Goal: Task Accomplishment & Management: Use online tool/utility

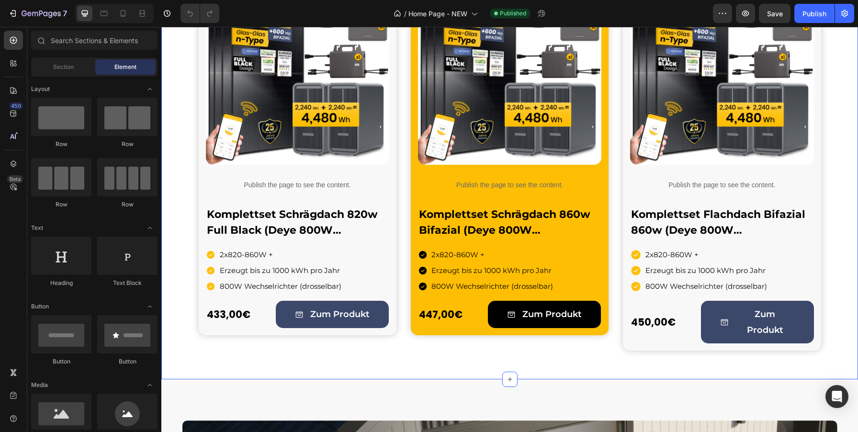
scroll to position [730, 0]
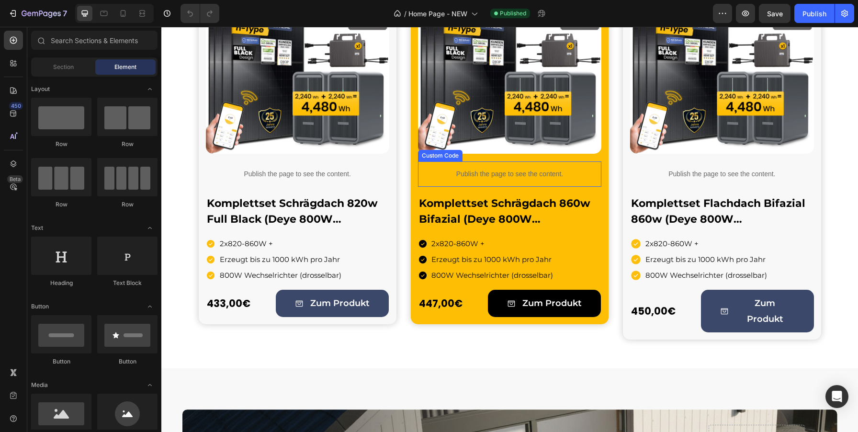
click at [512, 173] on p "Publish the page to see the content." at bounding box center [509, 174] width 183 height 10
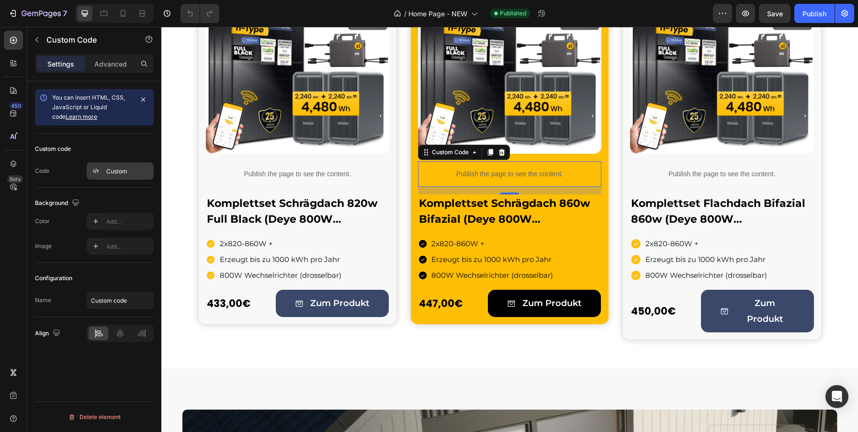
click at [105, 169] on div "Custom" at bounding box center [120, 170] width 67 height 17
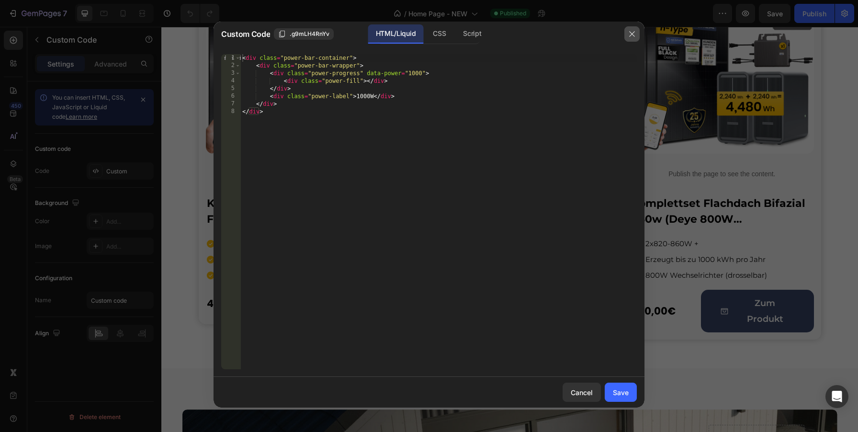
click at [632, 34] on icon "button" at bounding box center [631, 33] width 5 height 5
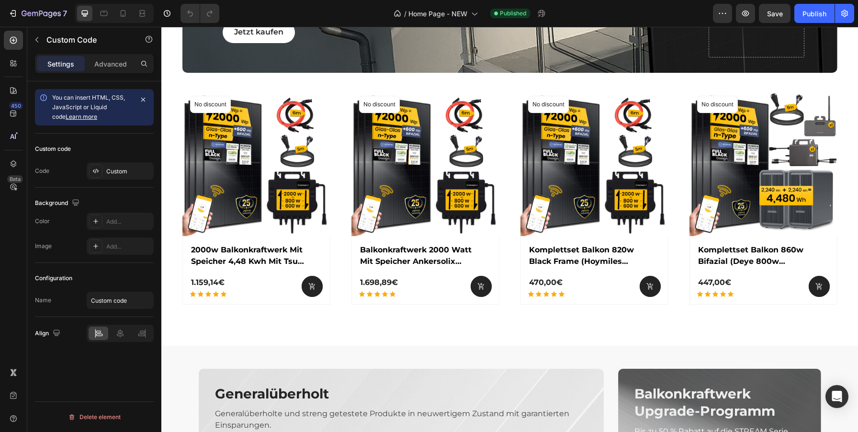
scroll to position [1787, 0]
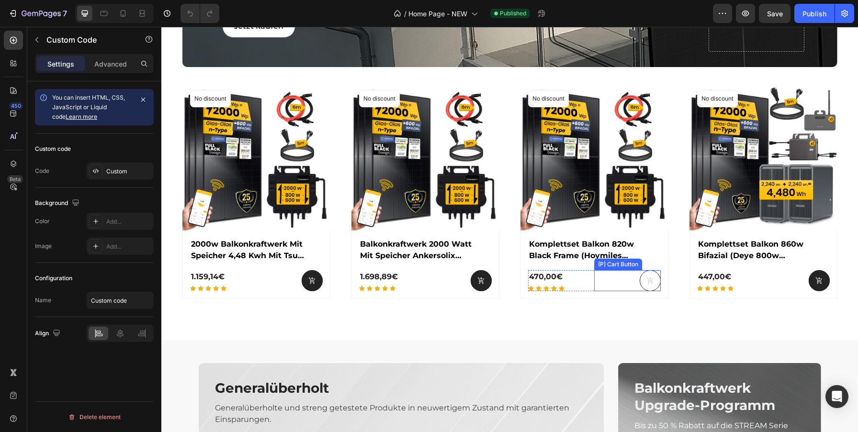
click at [323, 274] on button at bounding box center [312, 280] width 21 height 21
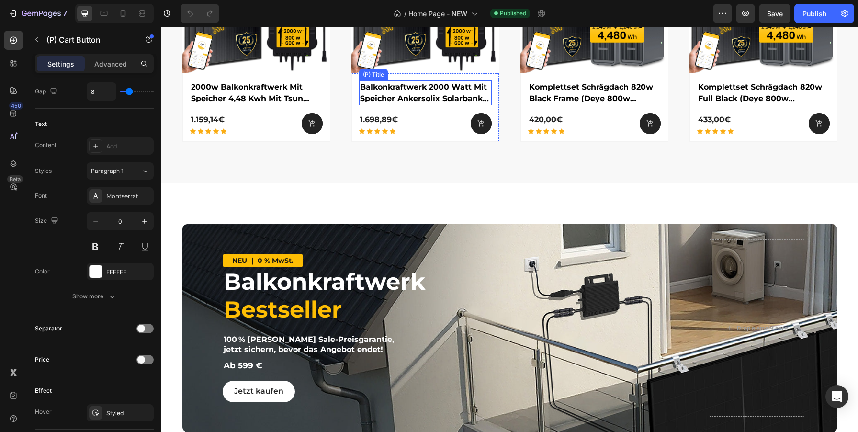
scroll to position [1459, 0]
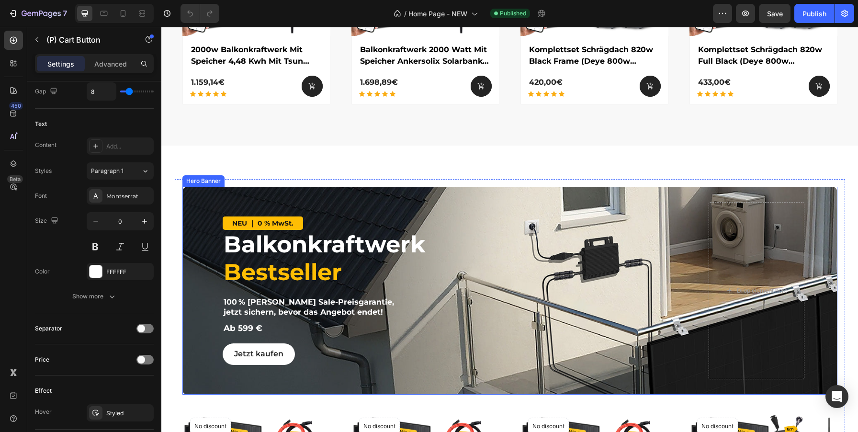
click at [485, 393] on div "NEU ｜ 0 % MwSt. Text Block Balkonkraftwerk Bestseller Heading 100 % Sommer Sale…" at bounding box center [509, 291] width 589 height 208
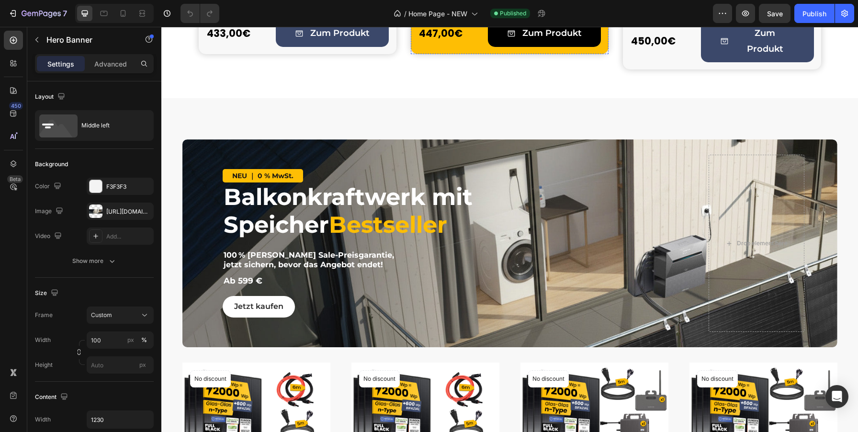
scroll to position [1008, 0]
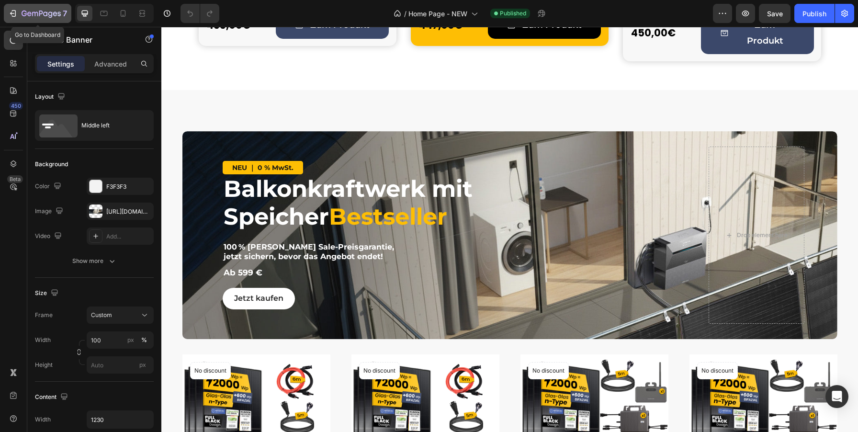
click at [7, 12] on button "7" at bounding box center [38, 13] width 68 height 19
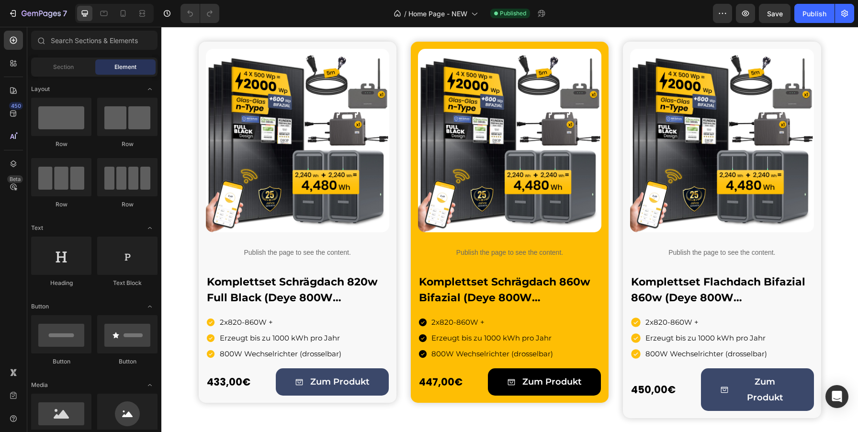
scroll to position [840, 0]
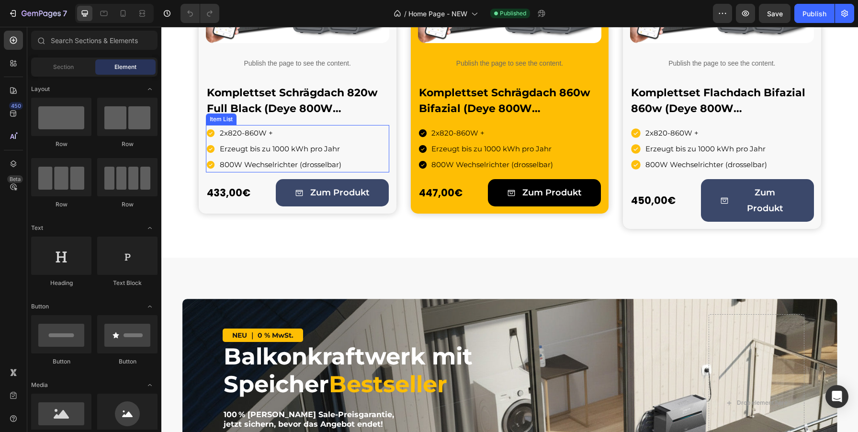
click at [284, 132] on p "2x820-860W +" at bounding box center [281, 132] width 122 height 13
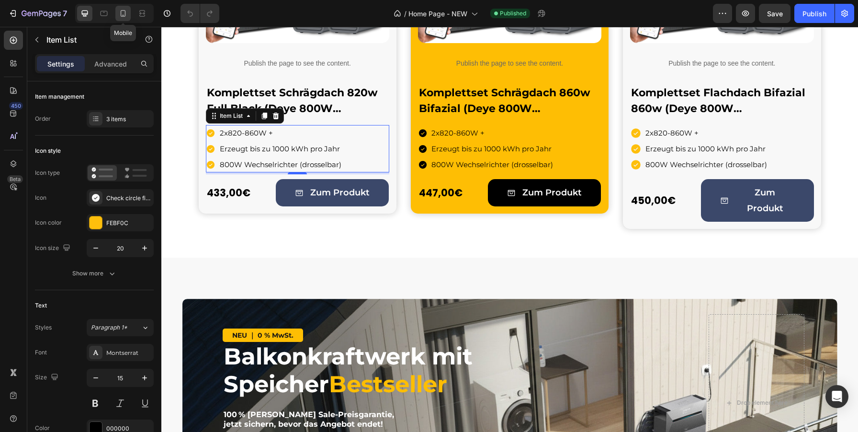
click at [125, 11] on icon at bounding box center [123, 13] width 5 height 7
type input "1"
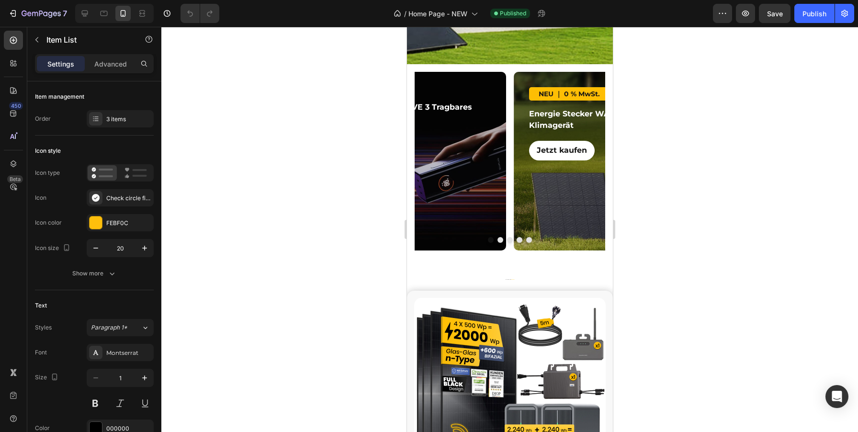
scroll to position [275, 0]
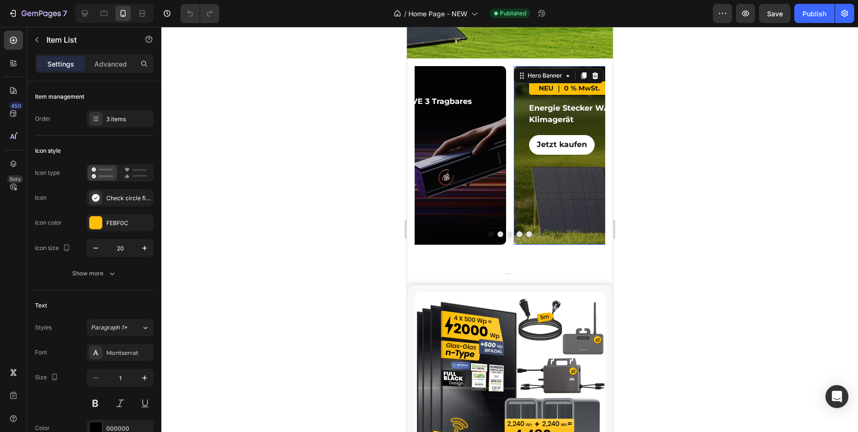
click at [532, 187] on div "Overlay" at bounding box center [608, 155] width 191 height 179
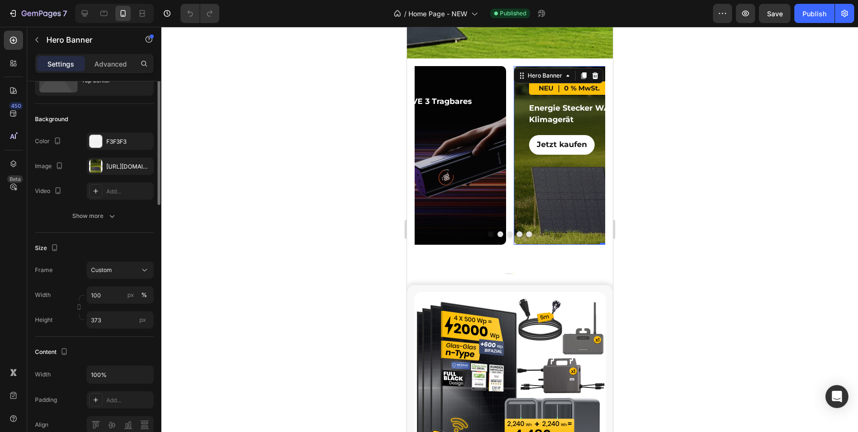
scroll to position [0, 0]
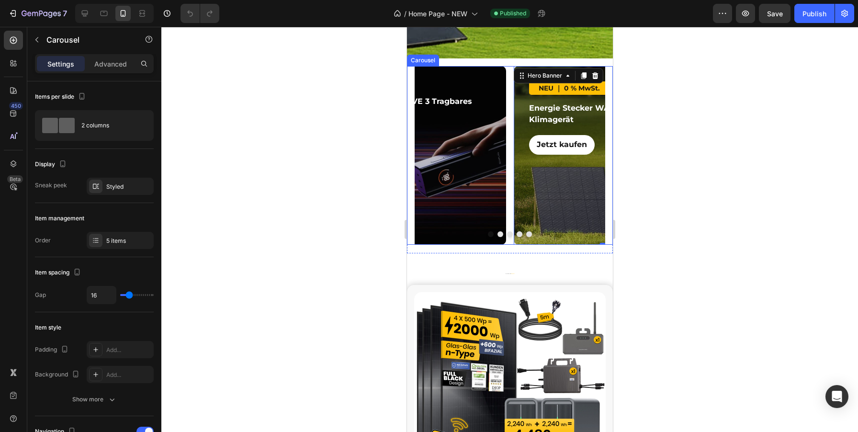
click at [607, 229] on div "NEU ｜ 0 % MwSt. Text Block Energie [PERSON_NAME] WAVE 3 Tragbares Klimagerät He…" at bounding box center [510, 155] width 206 height 179
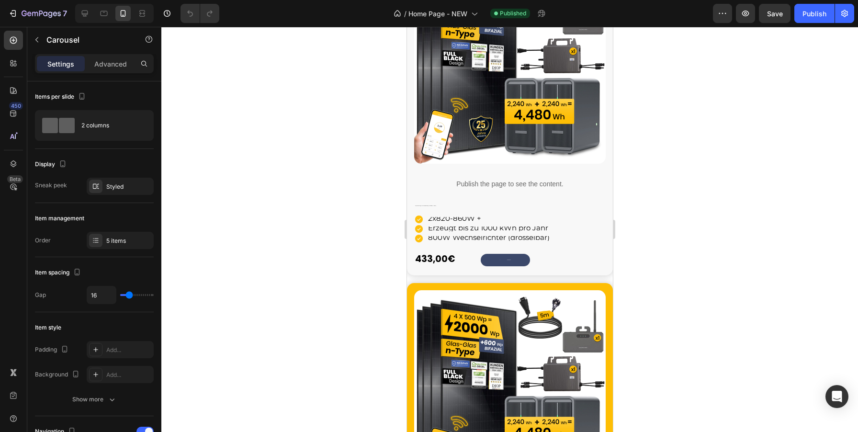
scroll to position [614, 0]
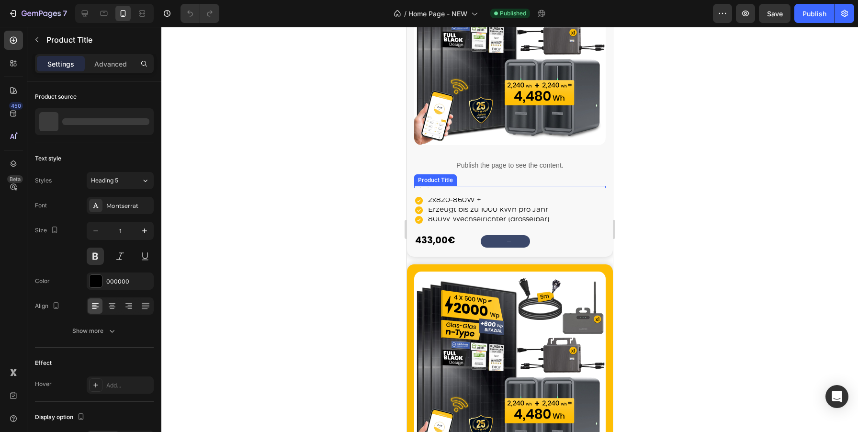
click at [423, 187] on h2 "Komplettset Schrägdach 820w Full Black (Deye 800W Wechselrichter)" at bounding box center [510, 187] width 192 height 3
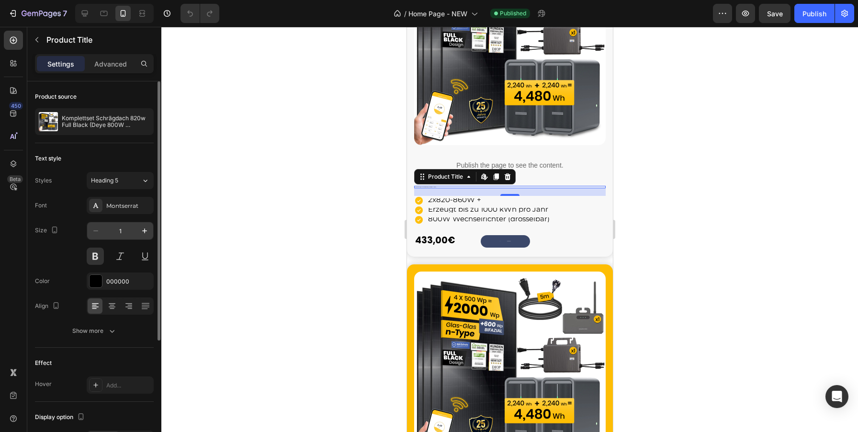
click at [122, 230] on input "1" at bounding box center [120, 230] width 32 height 17
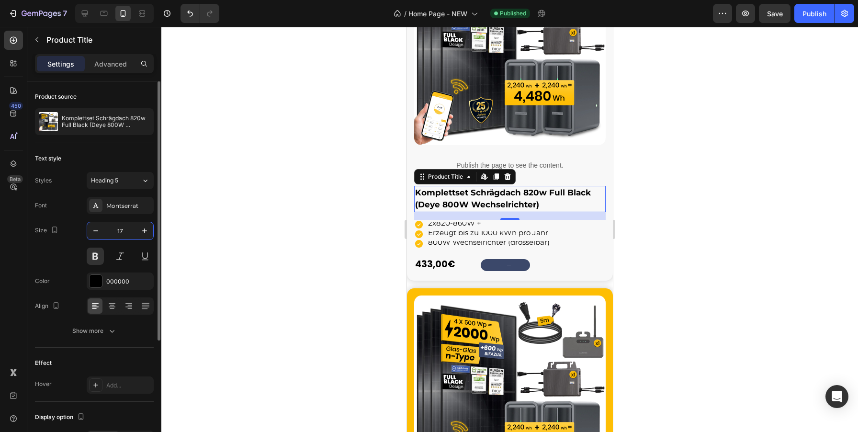
type input "16"
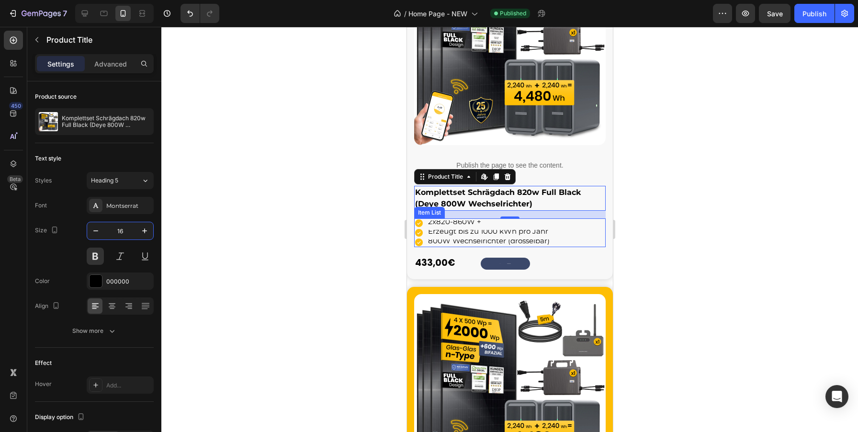
click at [574, 225] on div "2x820-860W + Erzeugt bis zu 1000 kWh pro Jahr 800W Wechselrichter (drosselbar)" at bounding box center [510, 232] width 192 height 29
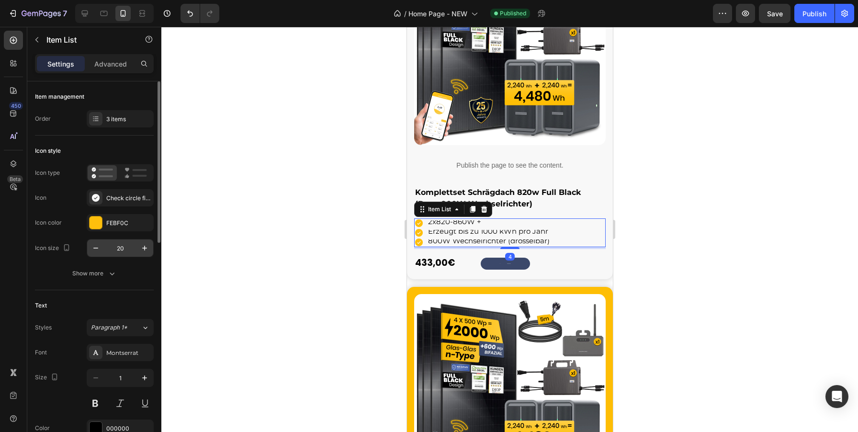
click at [125, 249] on input "20" at bounding box center [120, 247] width 32 height 17
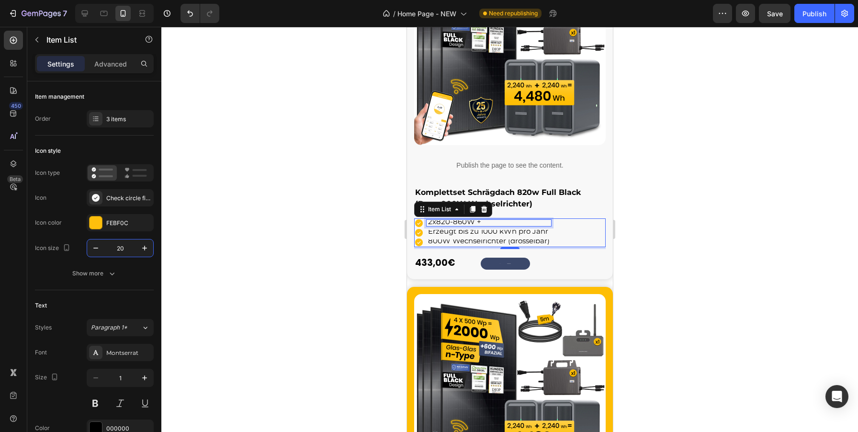
click at [502, 220] on div "2x820-860W +" at bounding box center [488, 223] width 124 height 6
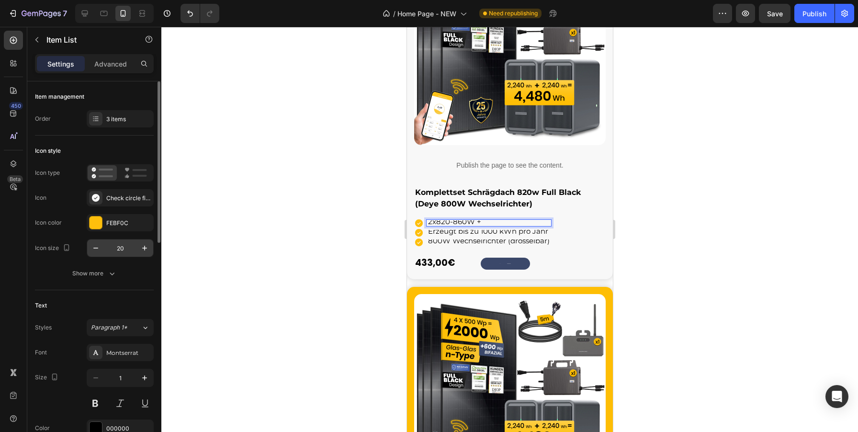
click at [124, 250] on input "20" at bounding box center [120, 247] width 32 height 17
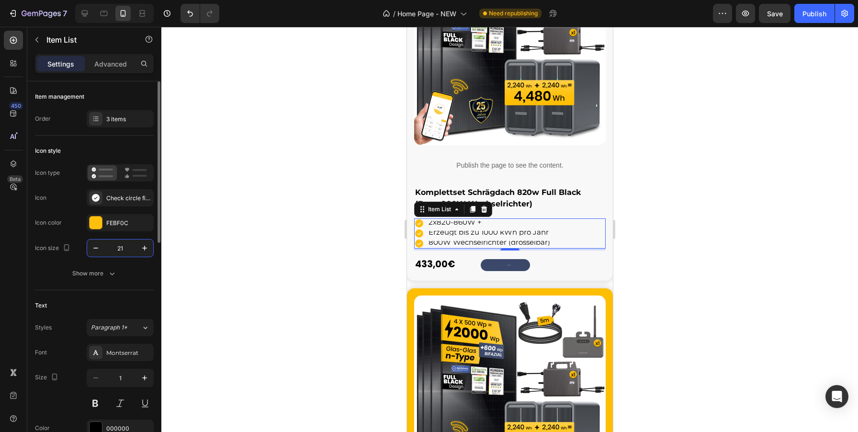
type input "20"
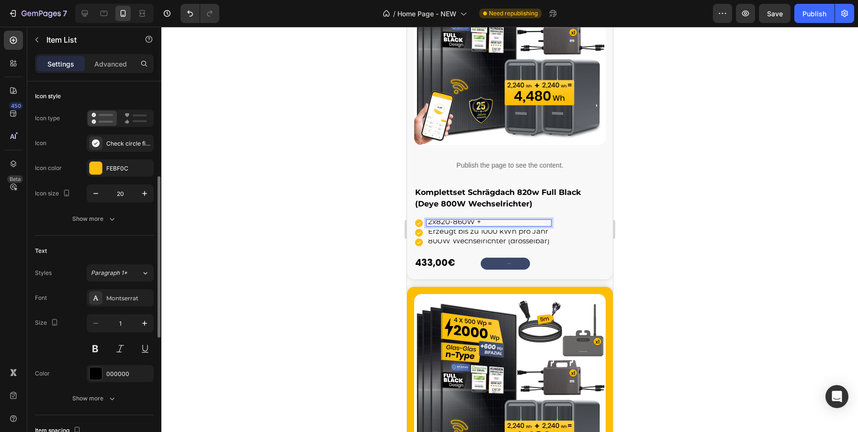
scroll to position [118, 0]
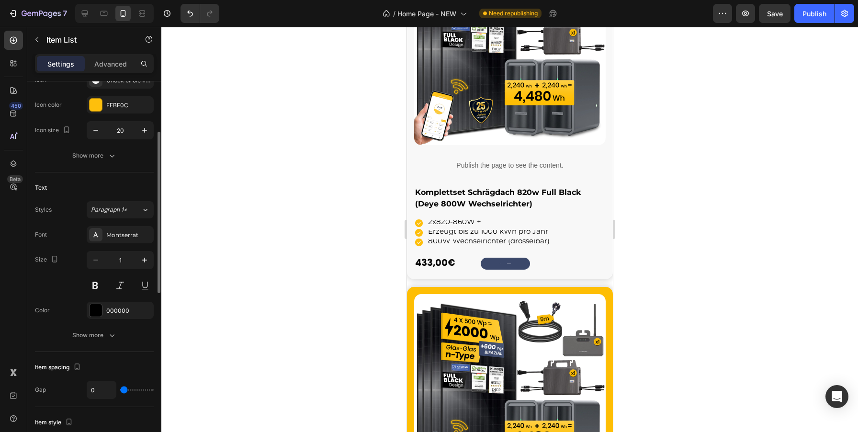
click at [124, 249] on div "Font Montserrat Size 1 Color 000000 Show more" at bounding box center [94, 285] width 119 height 118
click at [121, 262] on input "1" at bounding box center [120, 259] width 32 height 17
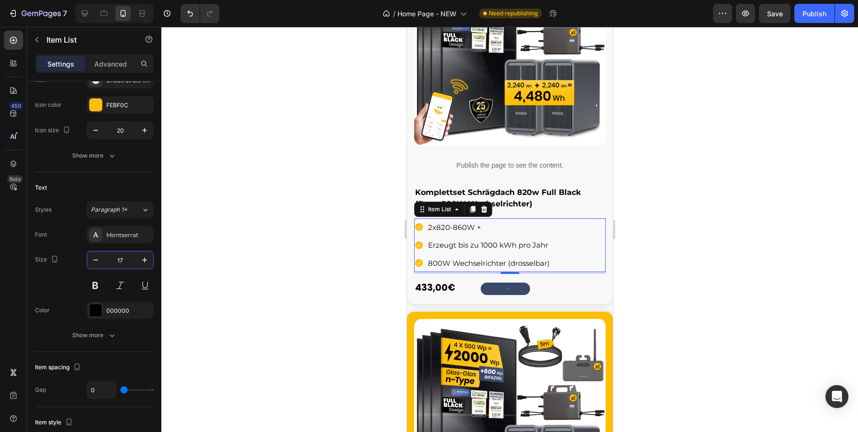
type input "16"
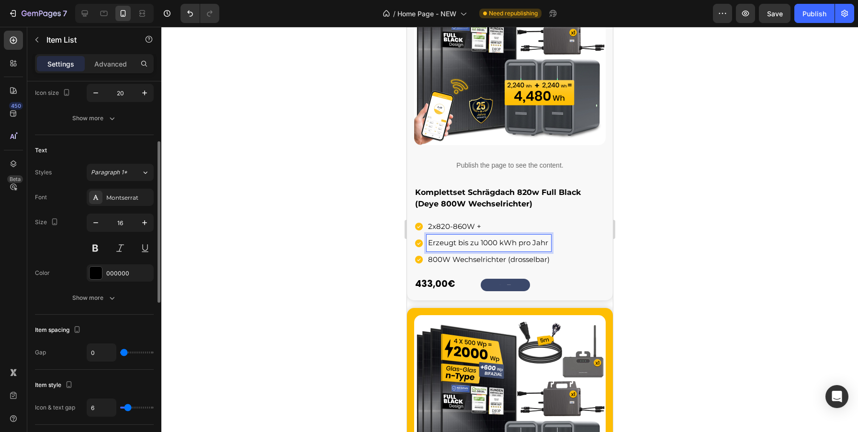
scroll to position [149, 0]
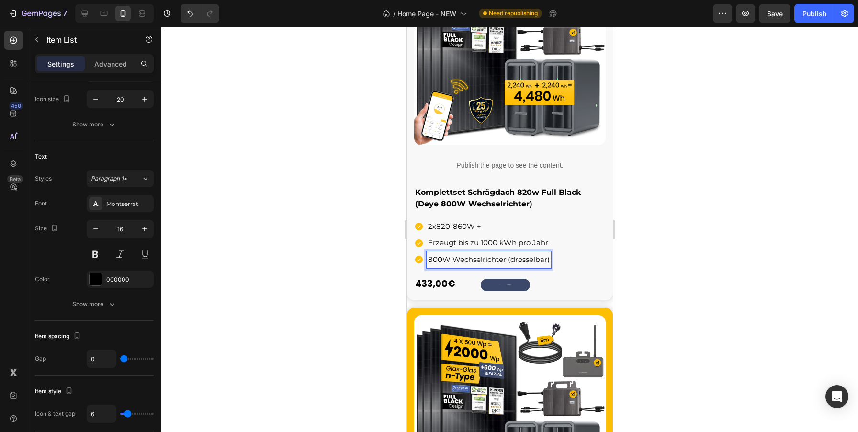
click at [477, 257] on span "800W Wechselrichter (drosselbar)" at bounding box center [489, 259] width 122 height 9
click at [702, 237] on div at bounding box center [509, 229] width 697 height 405
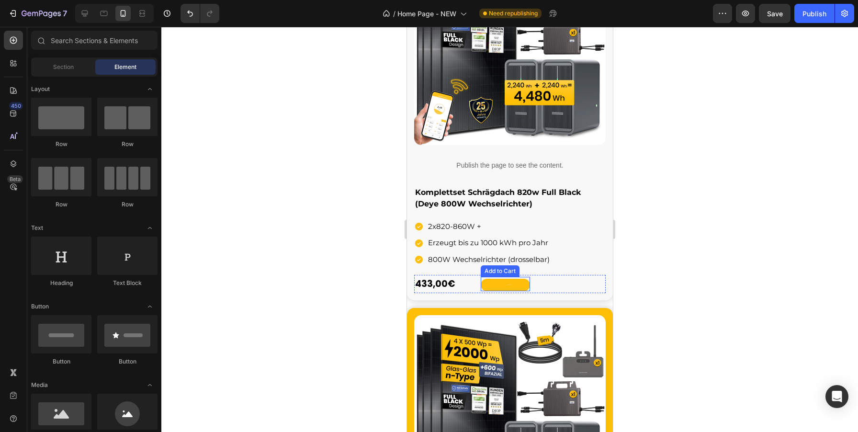
click at [526, 289] on button "Zum Produkt" at bounding box center [504, 285] width 49 height 12
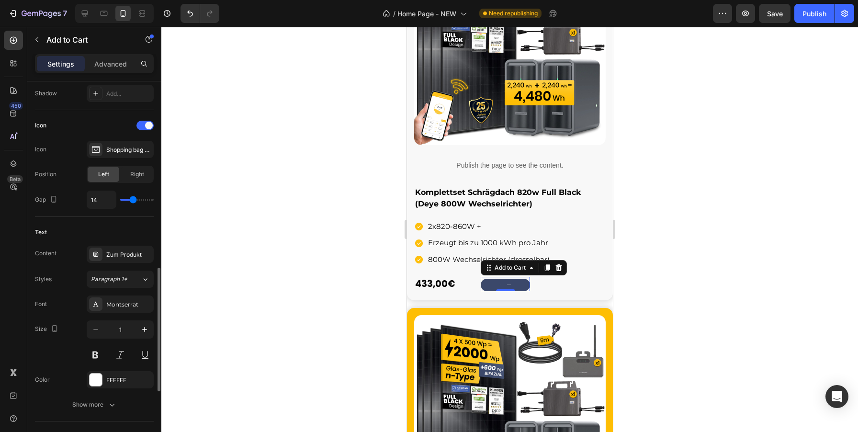
scroll to position [423, 0]
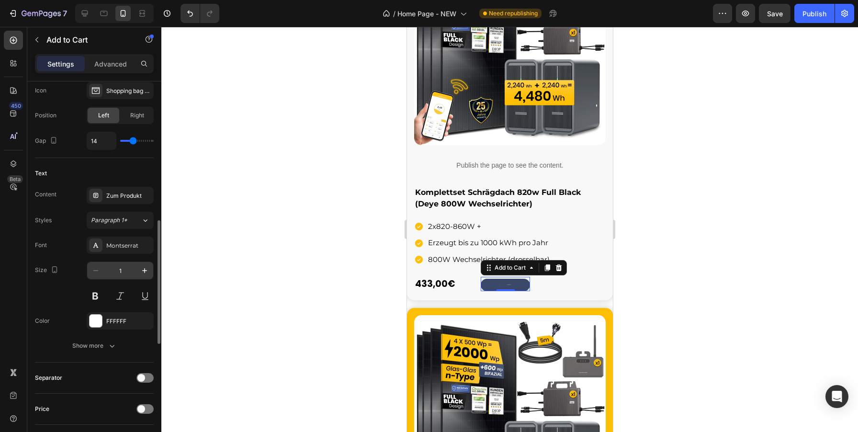
click at [123, 273] on input "1" at bounding box center [120, 270] width 32 height 17
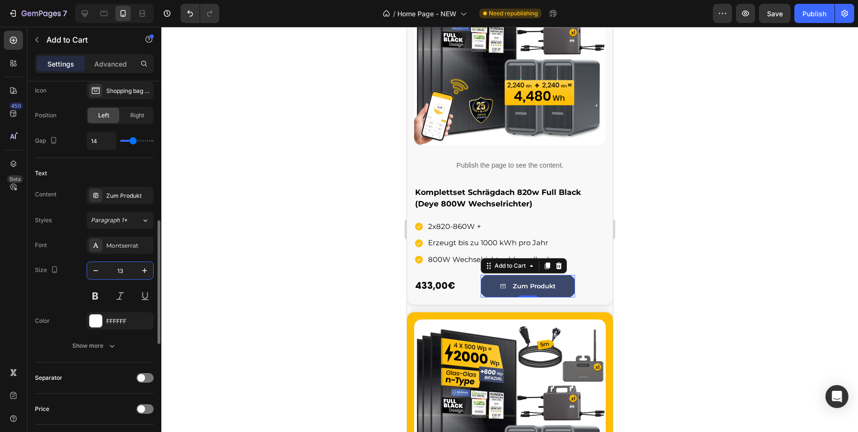
type input "14"
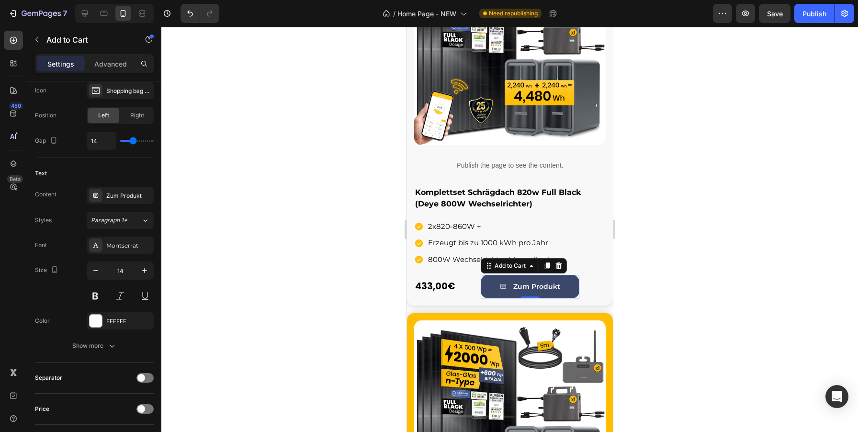
click at [738, 317] on div at bounding box center [509, 229] width 697 height 405
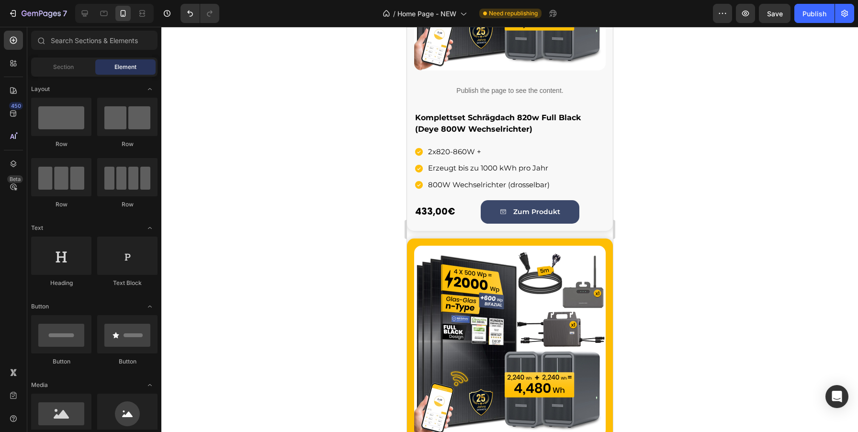
scroll to position [686, 0]
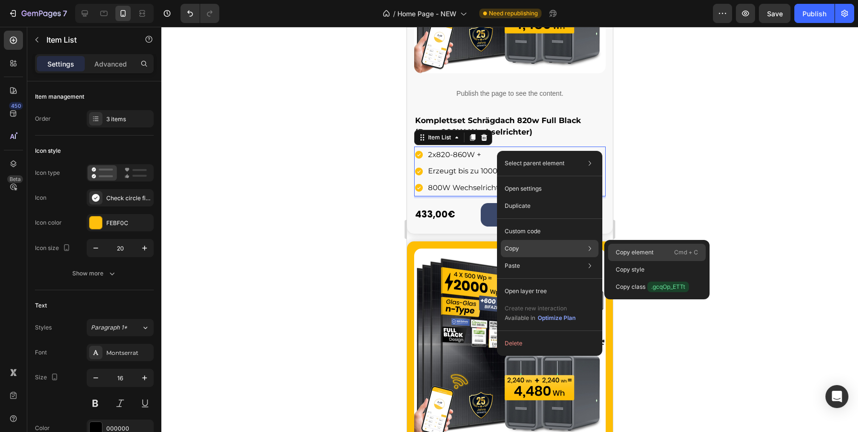
click at [637, 251] on p "Copy element" at bounding box center [635, 252] width 38 height 9
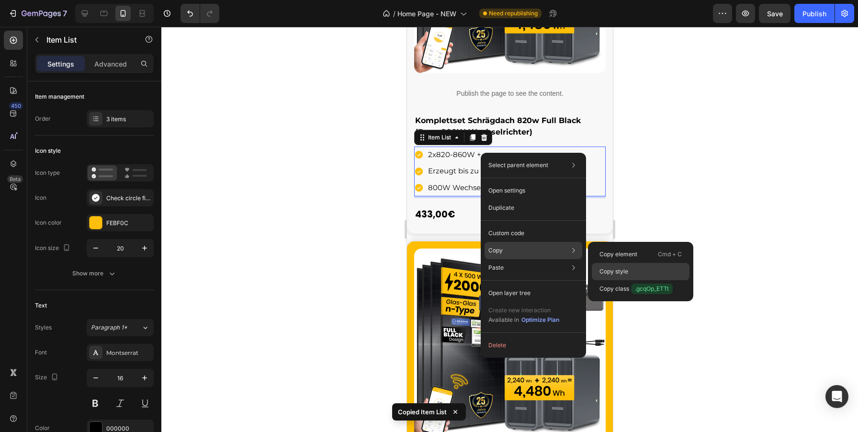
click at [613, 273] on p "Copy style" at bounding box center [613, 271] width 29 height 9
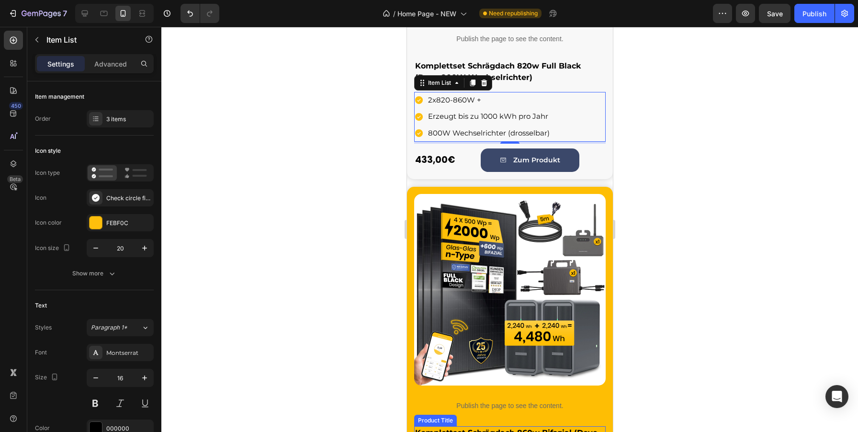
scroll to position [987, 0]
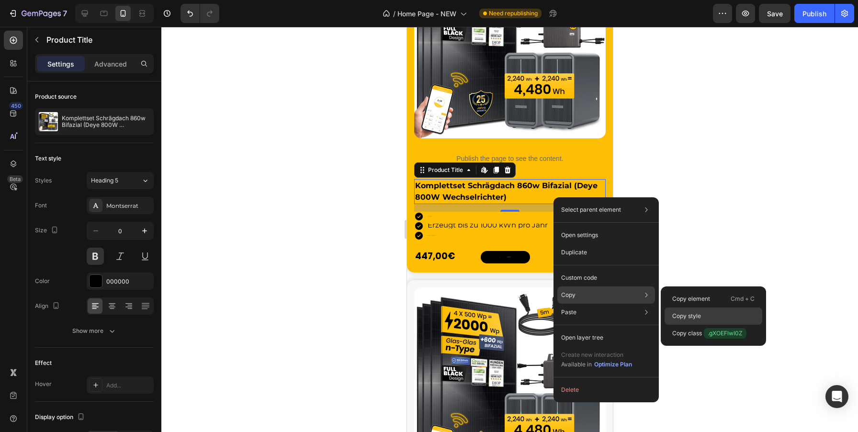
click at [680, 312] on p "Copy style" at bounding box center [686, 316] width 29 height 9
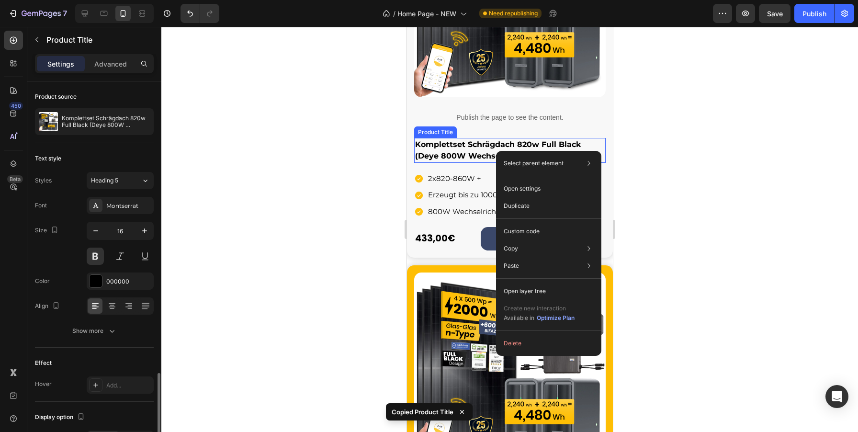
scroll to position [173, 0]
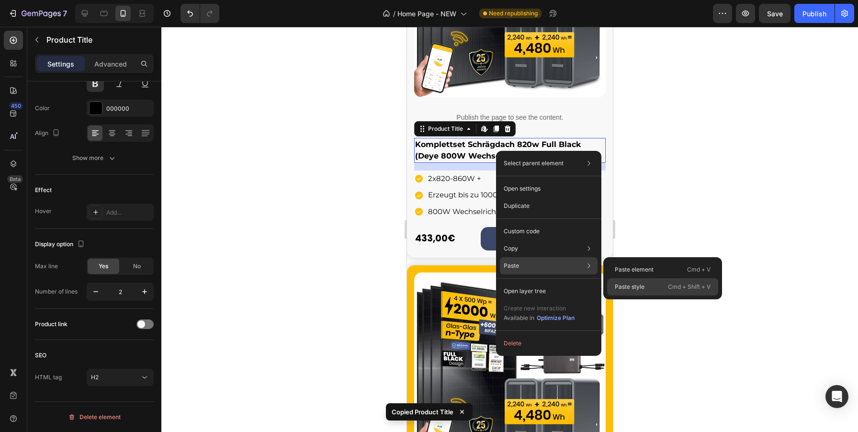
click at [625, 291] on p "Paste style" at bounding box center [630, 287] width 30 height 9
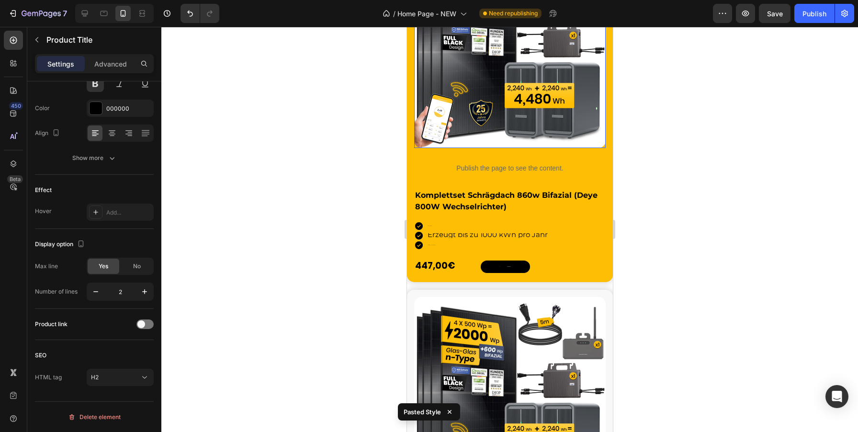
scroll to position [962, 0]
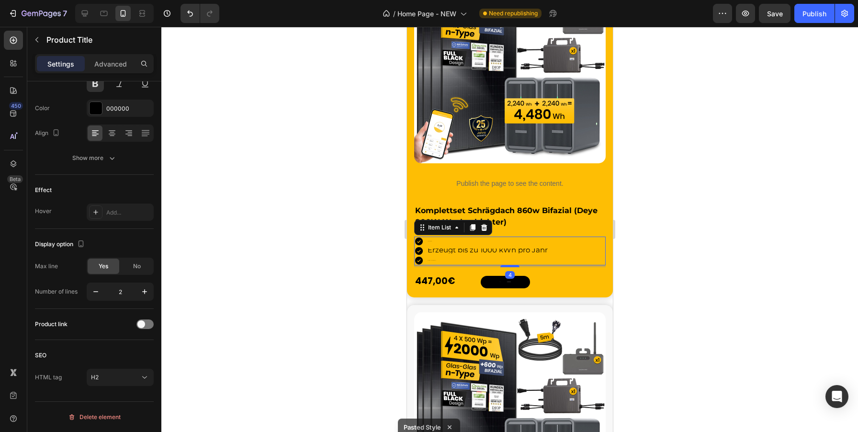
click at [442, 243] on div "2x820-860W +" at bounding box center [487, 241] width 123 height 4
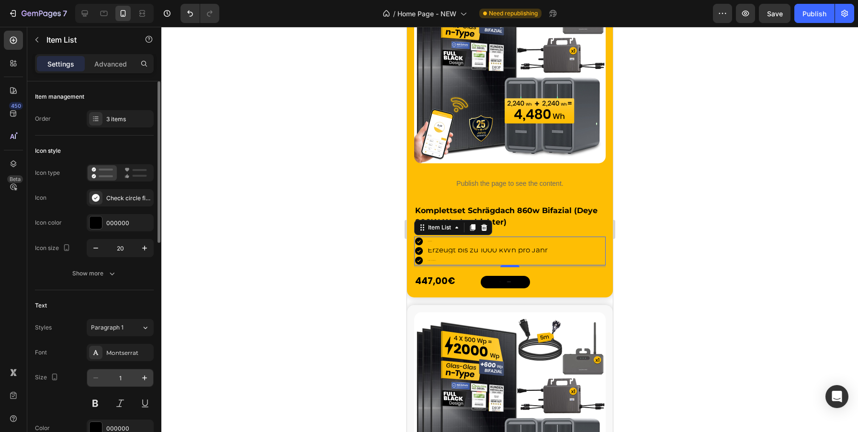
click at [126, 378] on input "1" at bounding box center [120, 377] width 32 height 17
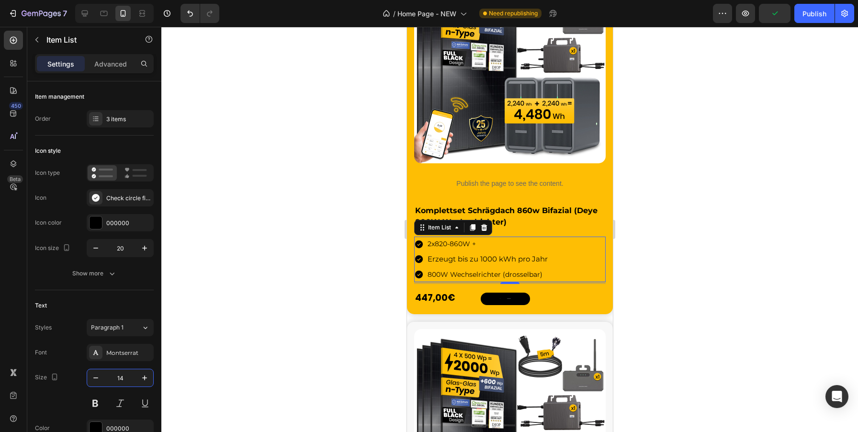
click at [467, 261] on span "Erzeugt bis zu 1000 kWh pro Jahr" at bounding box center [487, 258] width 120 height 9
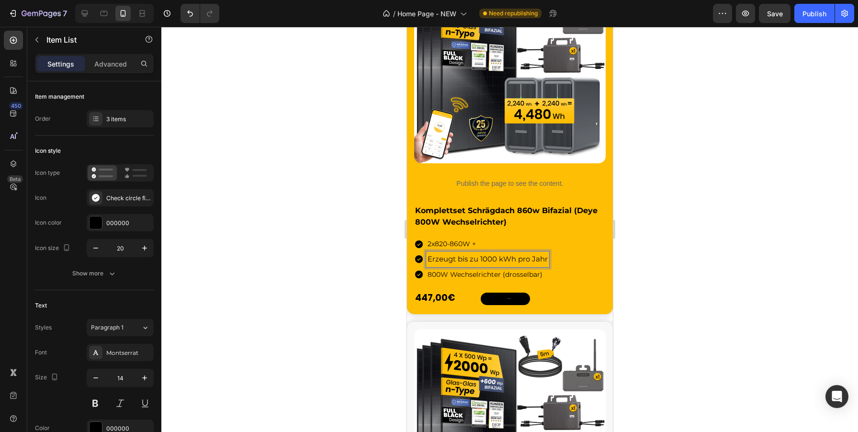
click at [465, 276] on p "800W Wechselrichter (drosselbar)" at bounding box center [487, 275] width 120 height 12
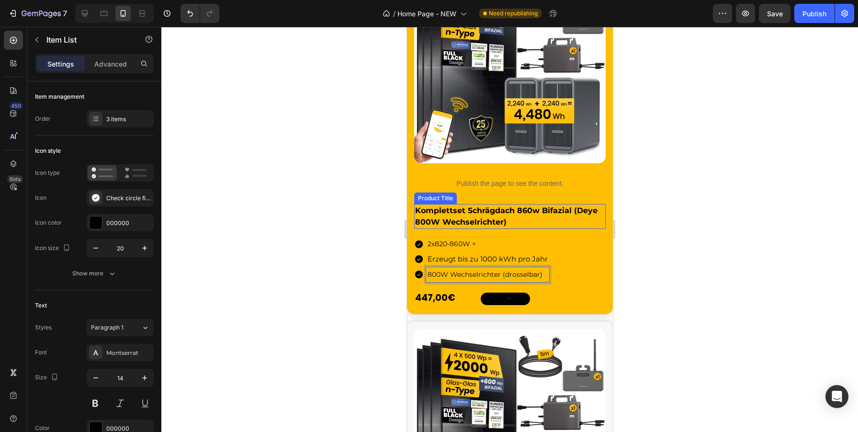
scroll to position [951, 0]
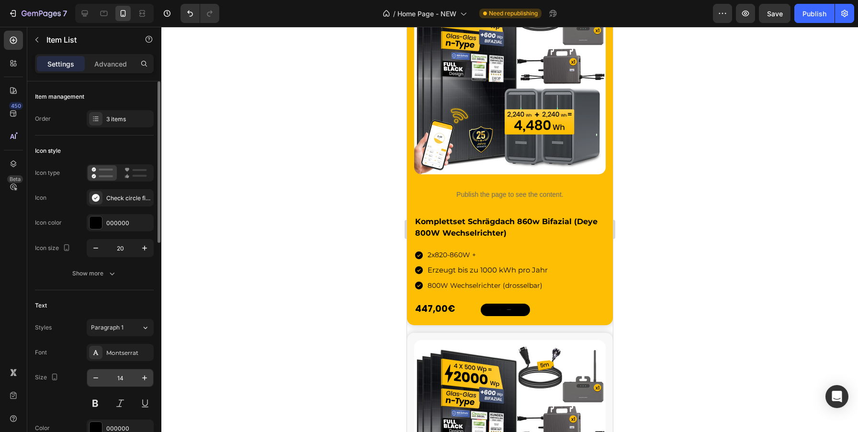
click at [124, 379] on input "14" at bounding box center [120, 377] width 32 height 17
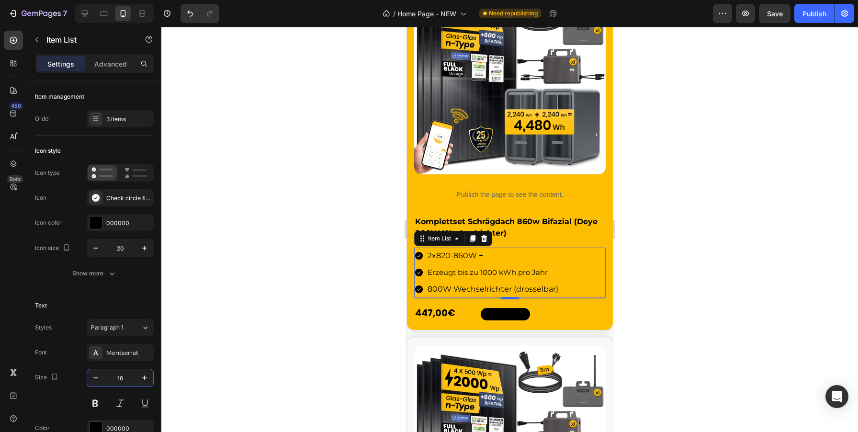
type input "16"
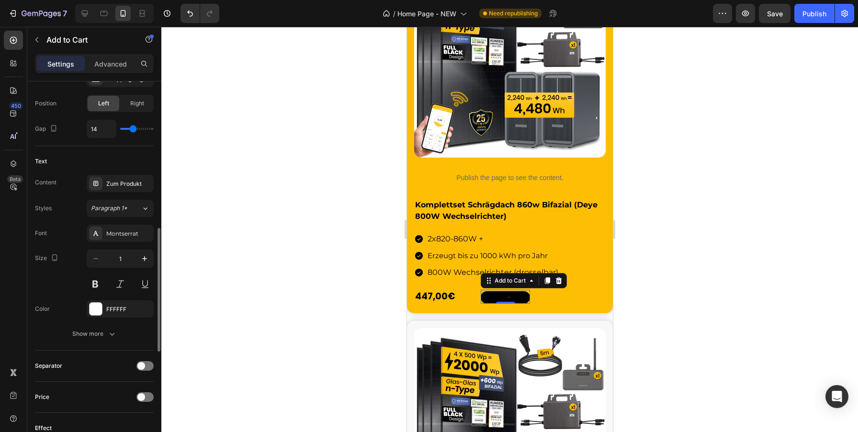
scroll to position [438, 0]
click at [125, 257] on input "1" at bounding box center [120, 255] width 32 height 17
type input "16"
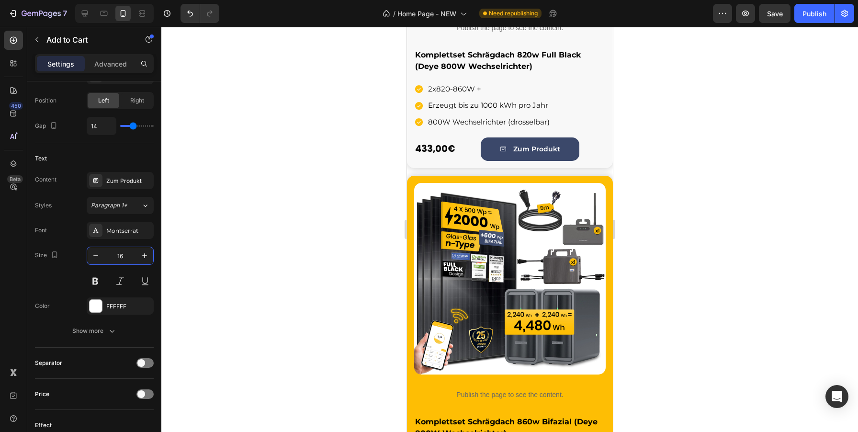
scroll to position [814, 0]
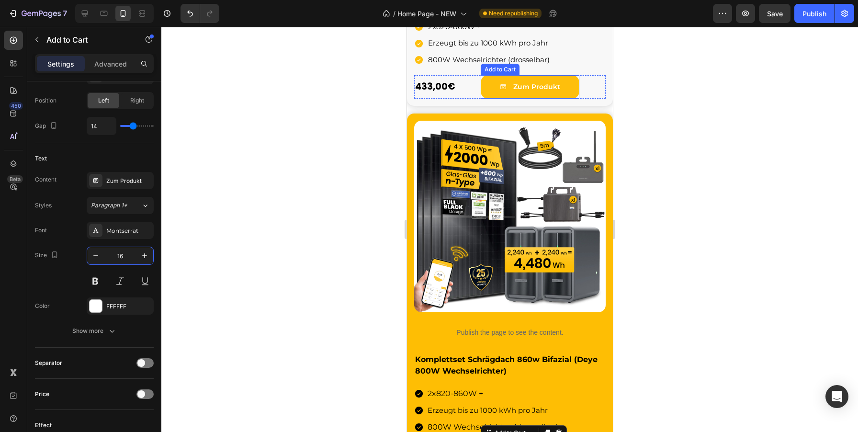
click at [565, 86] on button "Zum Produkt" at bounding box center [529, 86] width 99 height 23
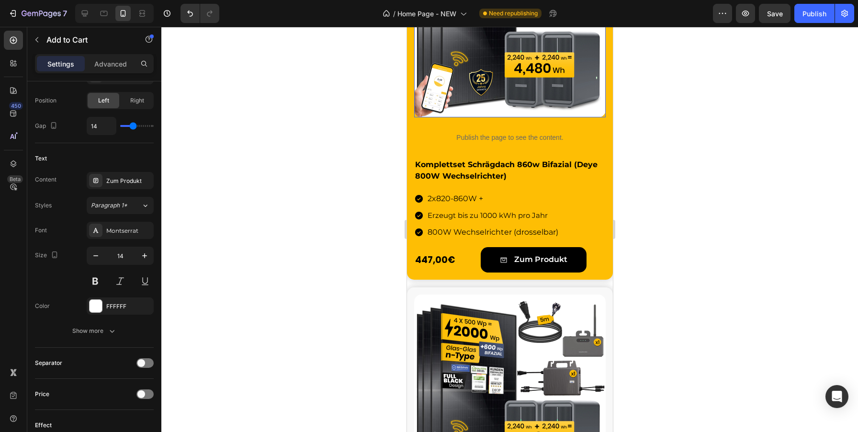
scroll to position [1026, 0]
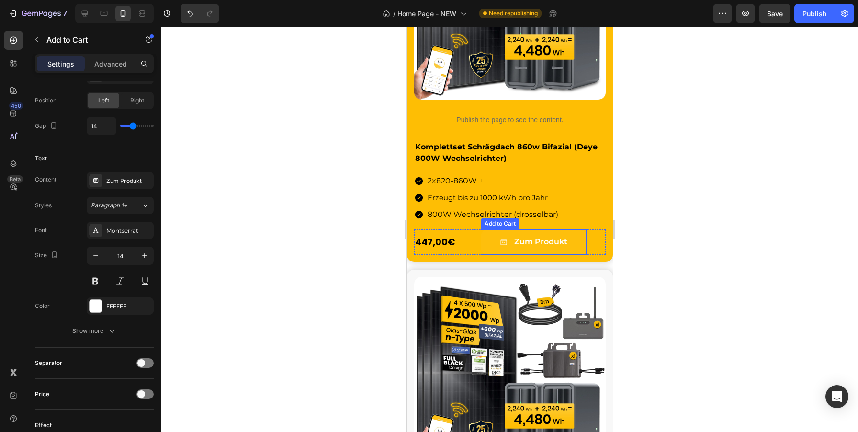
click at [574, 238] on button "Zum Produkt" at bounding box center [533, 241] width 106 height 25
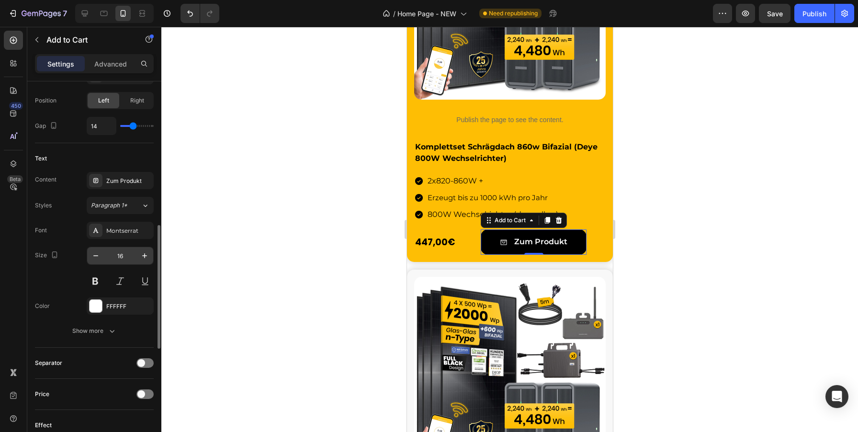
click at [131, 251] on input "16" at bounding box center [120, 255] width 32 height 17
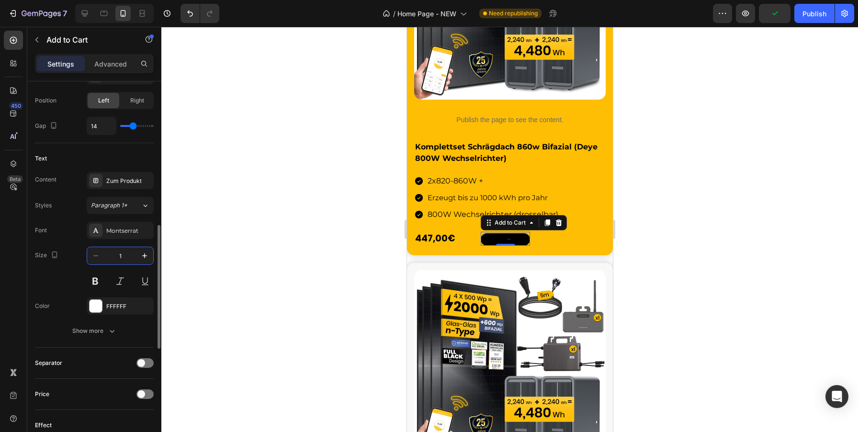
type input "14"
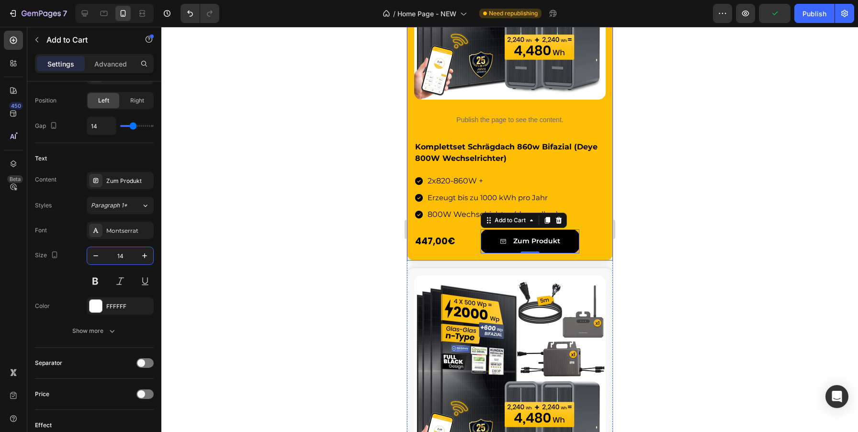
click at [658, 269] on div at bounding box center [509, 229] width 697 height 405
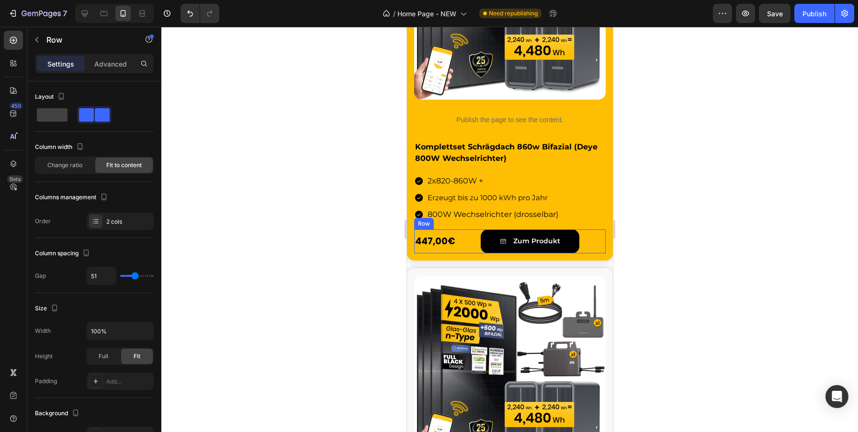
click at [593, 245] on div "447,00€ Product Price Product Price Zum Produkt Add to Cart Row" at bounding box center [510, 240] width 192 height 23
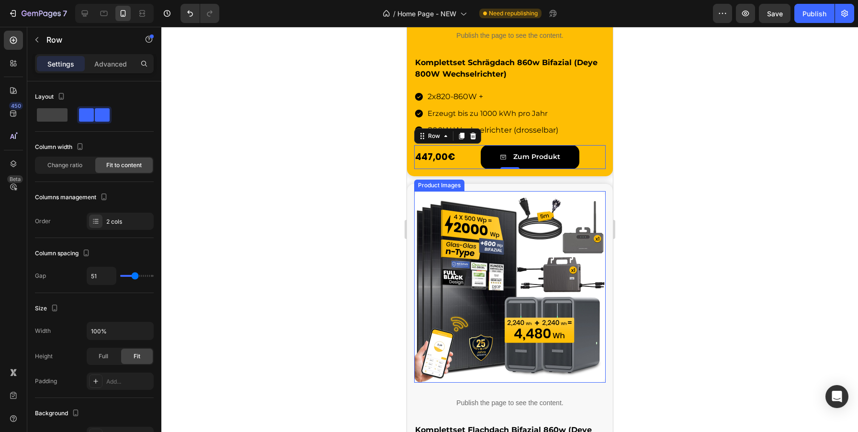
scroll to position [1388, 0]
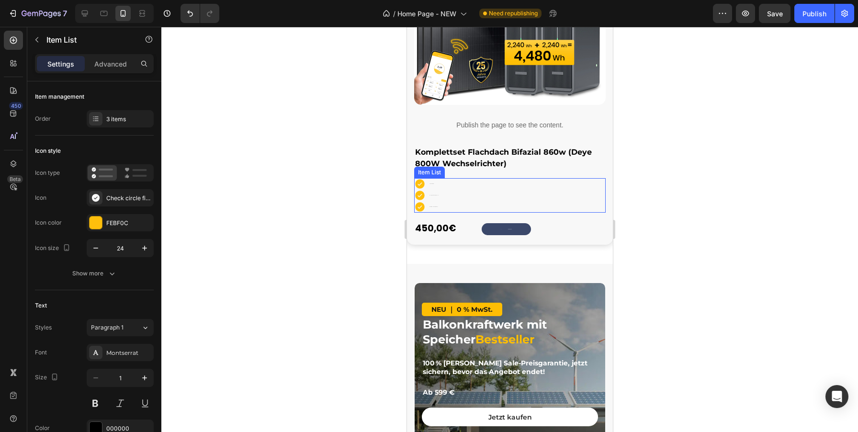
click at [430, 184] on p "2x820-860W +" at bounding box center [433, 183] width 9 height 1
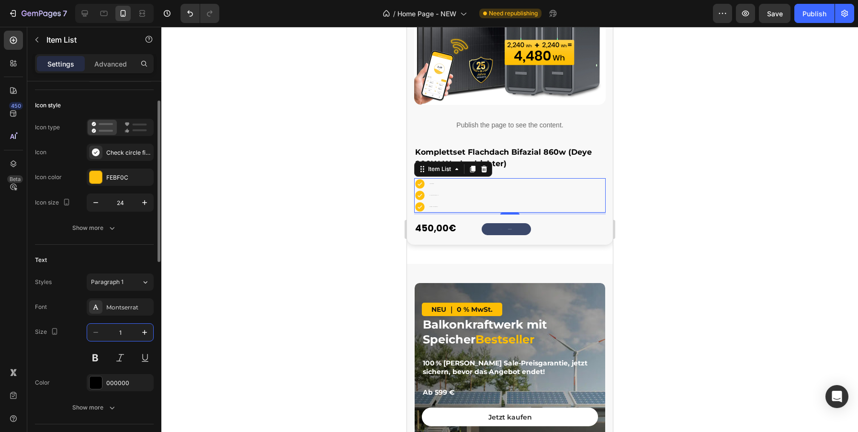
click at [127, 336] on input "1" at bounding box center [120, 332] width 32 height 17
type input "16"
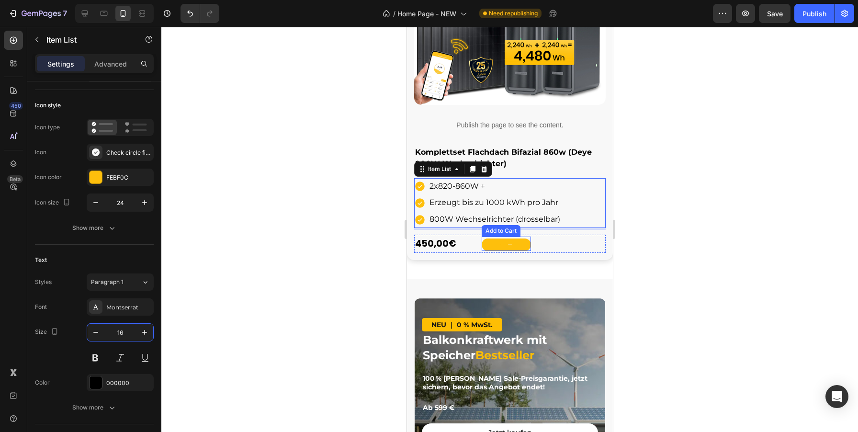
click at [513, 249] on button "Zum Produkt" at bounding box center [505, 244] width 49 height 12
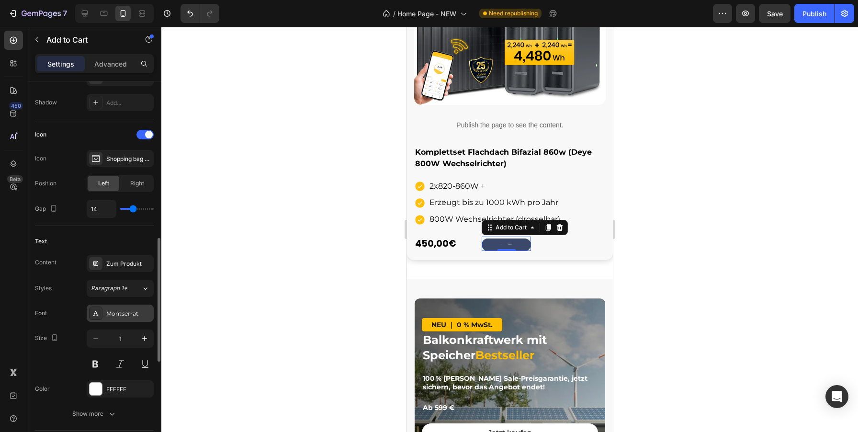
scroll to position [400, 0]
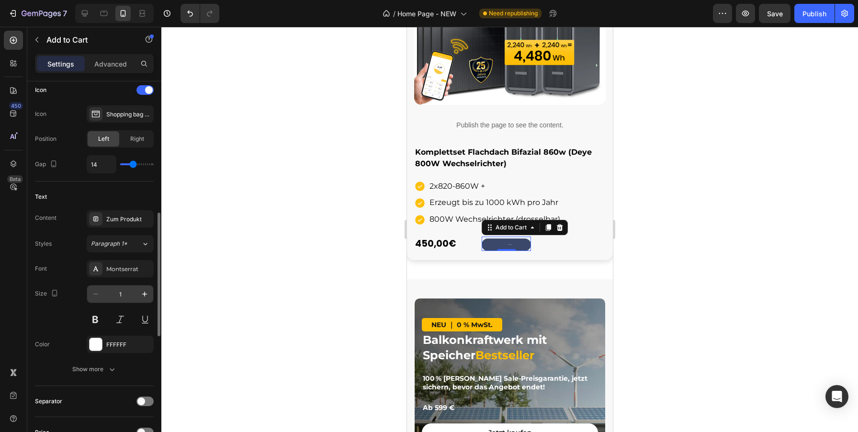
click at [128, 290] on input "1" at bounding box center [120, 293] width 32 height 17
type input "14"
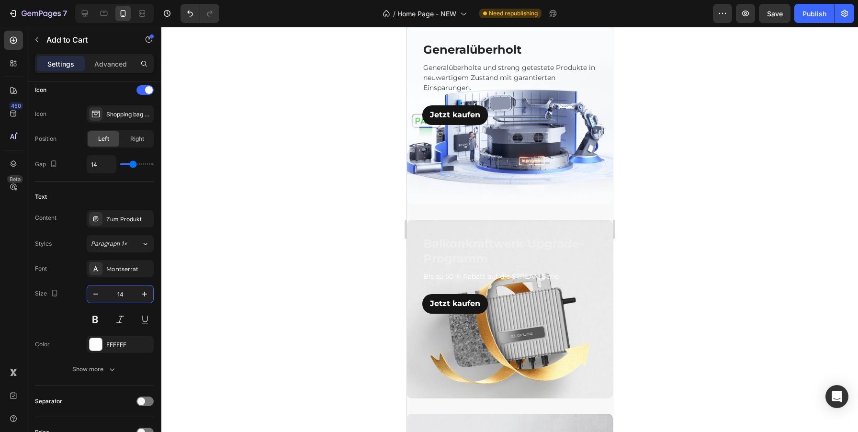
scroll to position [2254, 0]
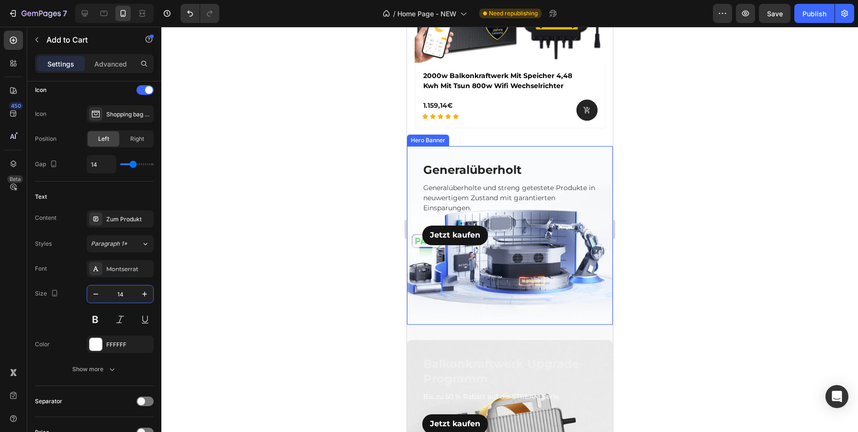
click at [578, 291] on div "Overlay" at bounding box center [510, 235] width 206 height 179
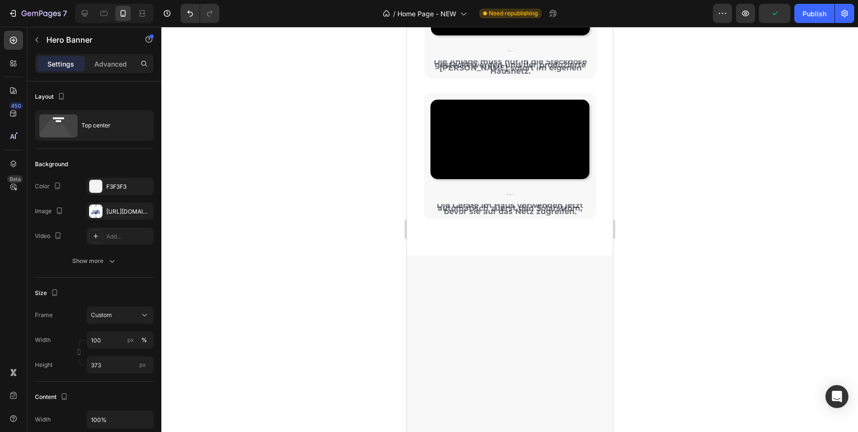
scroll to position [3191, 0]
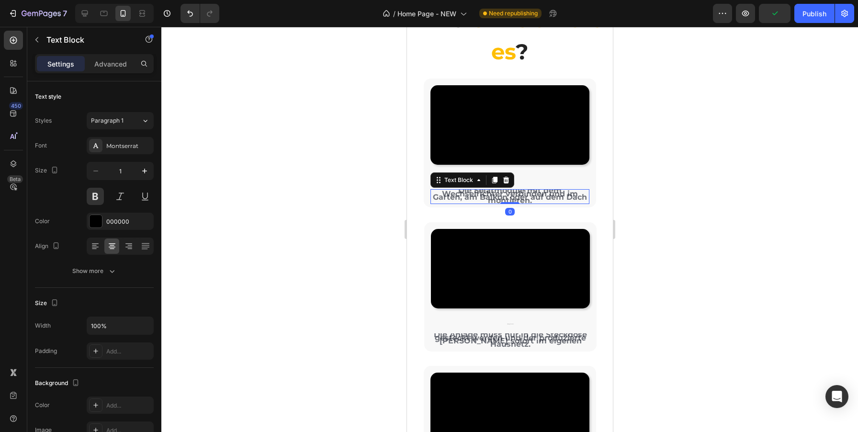
click at [518, 204] on strong "Die Solarmodule mit dem Wechselrichter verbinden und im Garten, am Balkon oder …" at bounding box center [509, 195] width 154 height 19
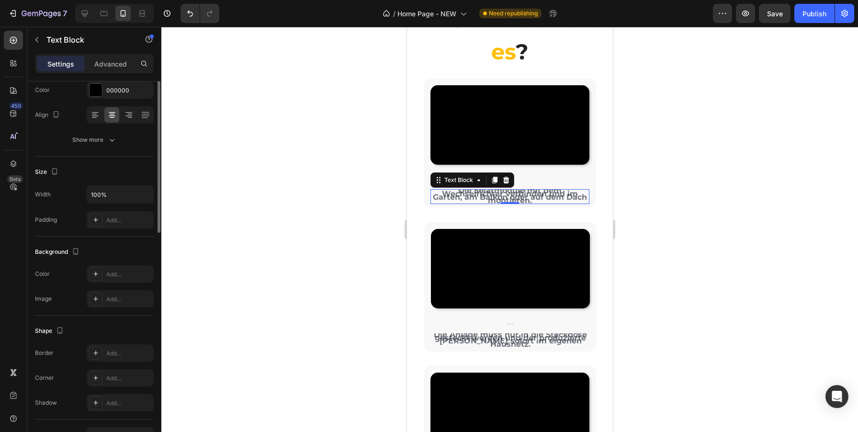
scroll to position [0, 0]
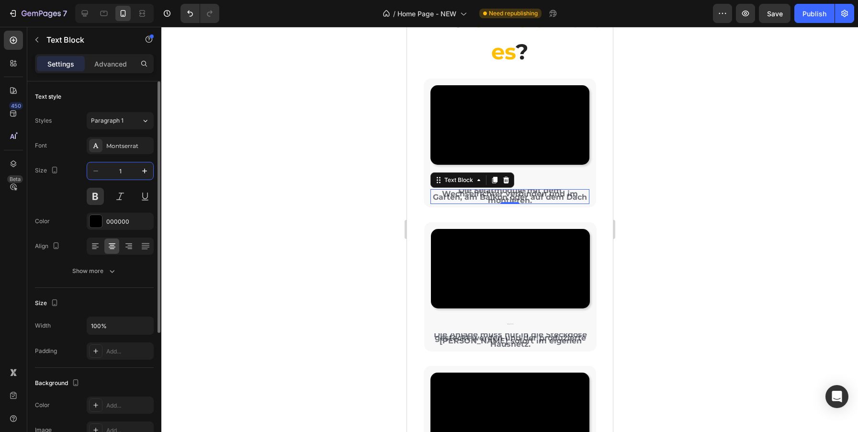
click at [120, 173] on input "1" at bounding box center [120, 170] width 32 height 17
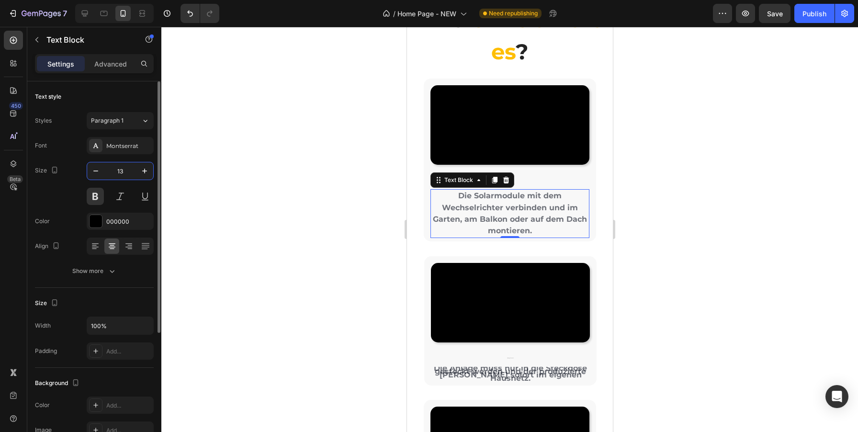
type input "14"
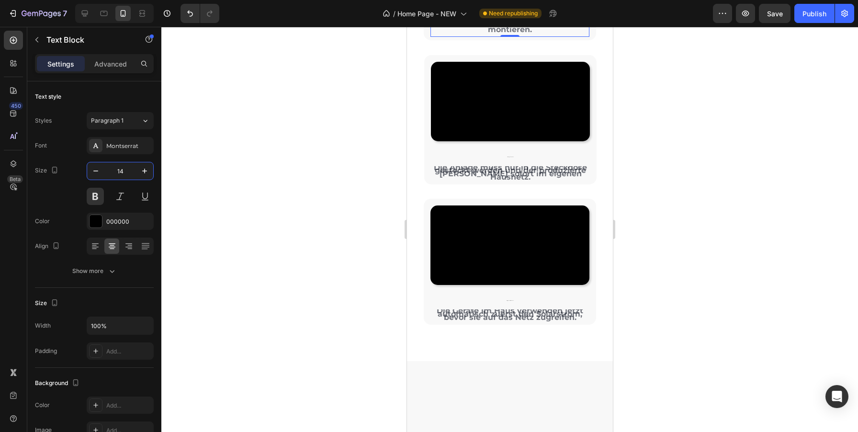
scroll to position [3389, 0]
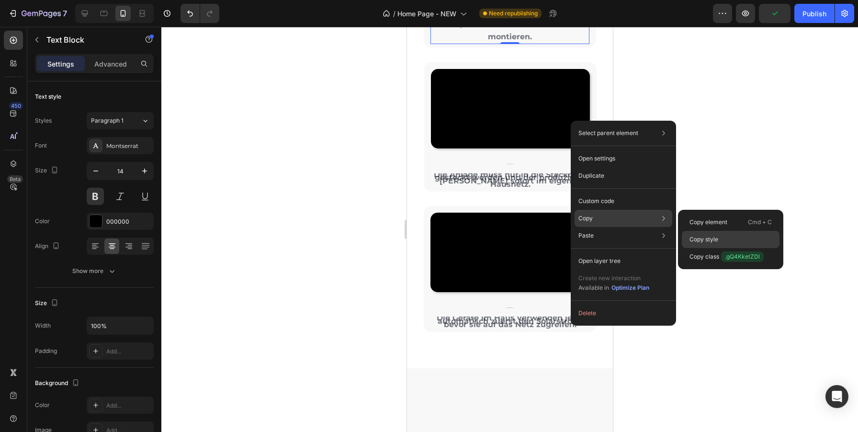
click at [719, 248] on div "Copy style" at bounding box center [731, 256] width 98 height 17
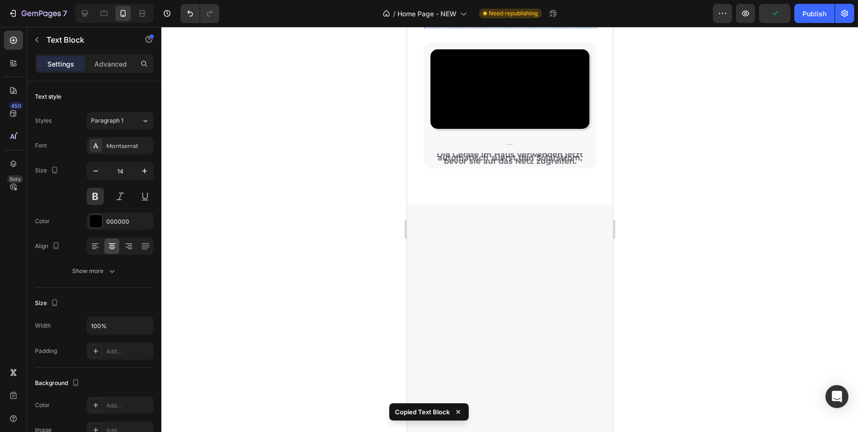
scroll to position [3584, 0]
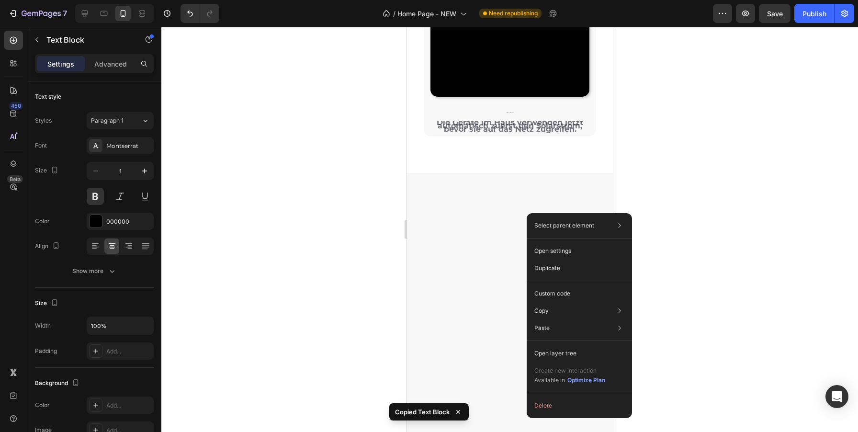
click at [758, 194] on div at bounding box center [509, 229] width 697 height 405
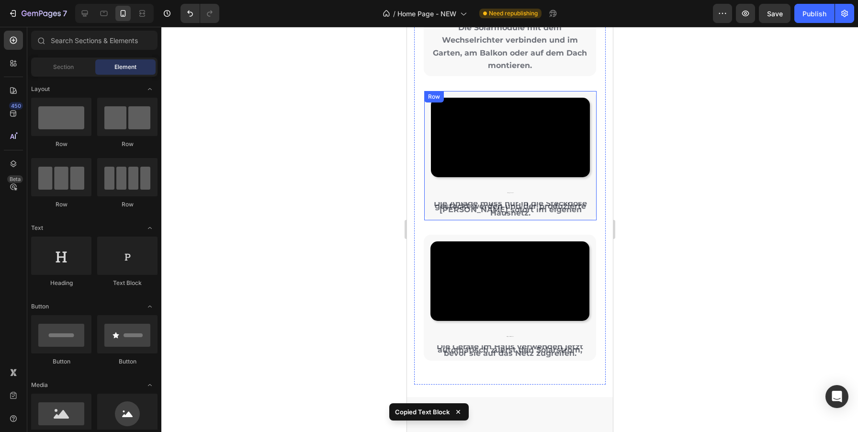
scroll to position [3359, 0]
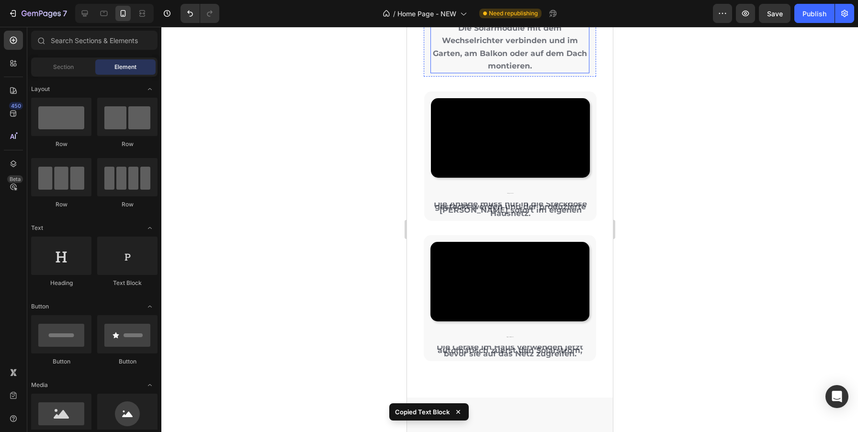
click at [529, 70] on strong "Die Solarmodule mit dem Wechselrichter verbinden und im Garten, am Balkon oder …" at bounding box center [509, 46] width 154 height 47
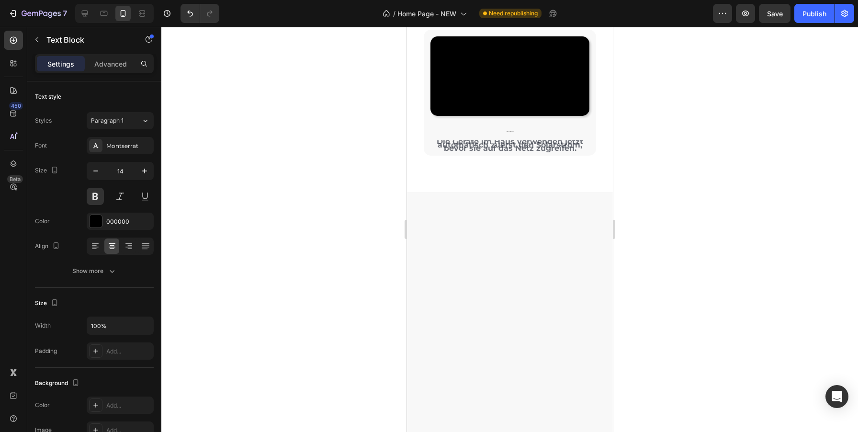
scroll to position [3588, 0]
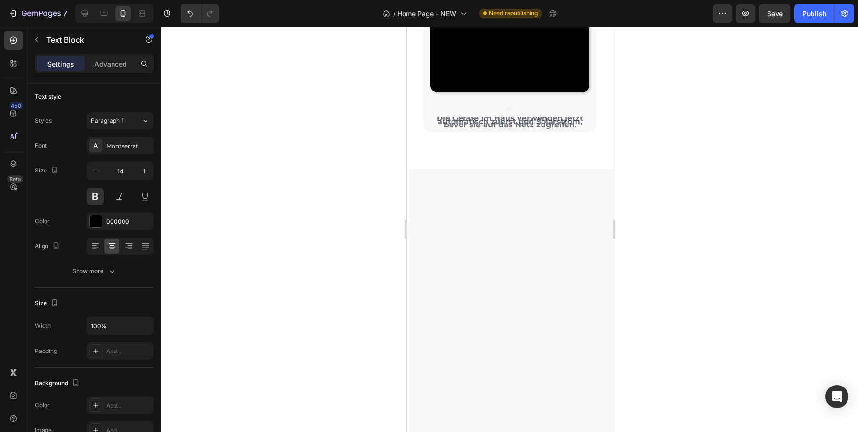
click at [126, 172] on input "1" at bounding box center [120, 170] width 32 height 17
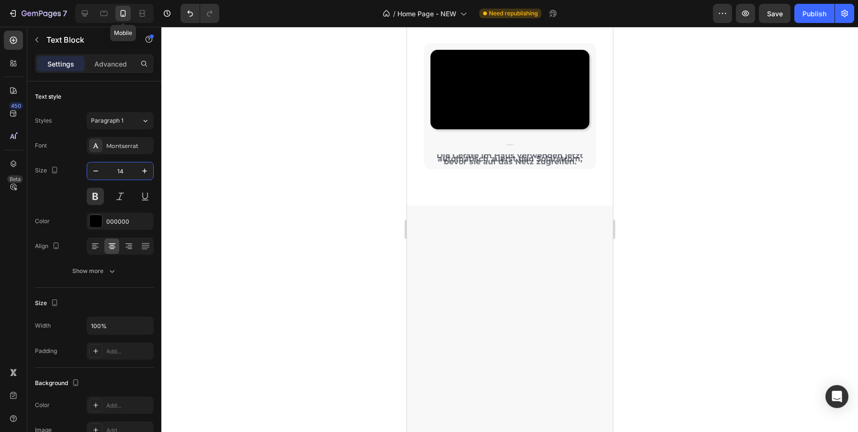
click at [128, 15] on div at bounding box center [122, 13] width 15 height 15
click at [87, 12] on icon at bounding box center [85, 14] width 10 height 10
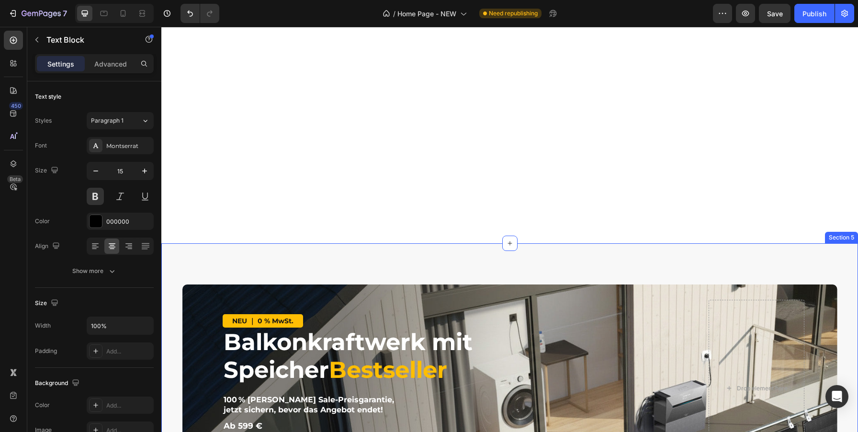
scroll to position [1522, 0]
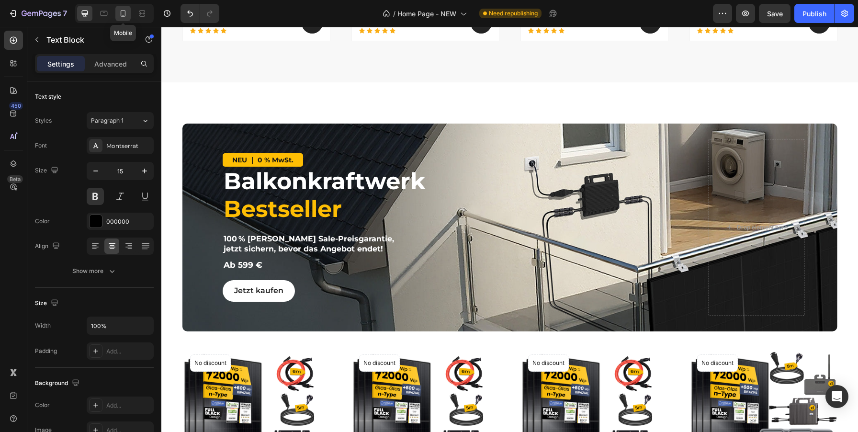
click at [119, 12] on icon at bounding box center [123, 14] width 10 height 10
type input "14"
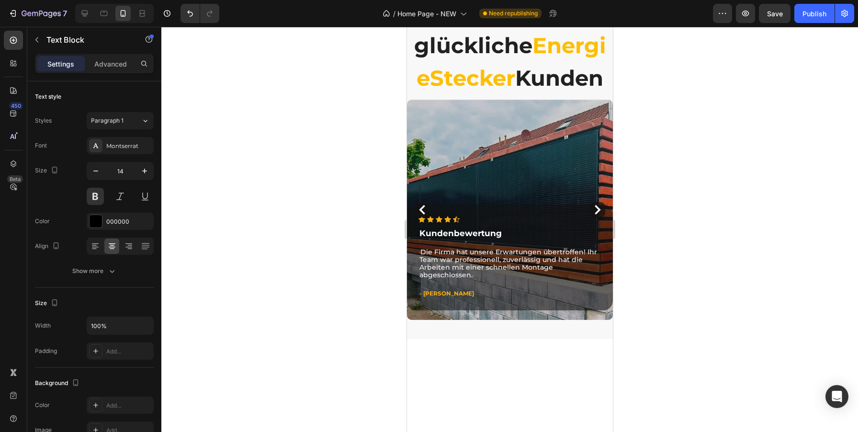
scroll to position [3476, 0]
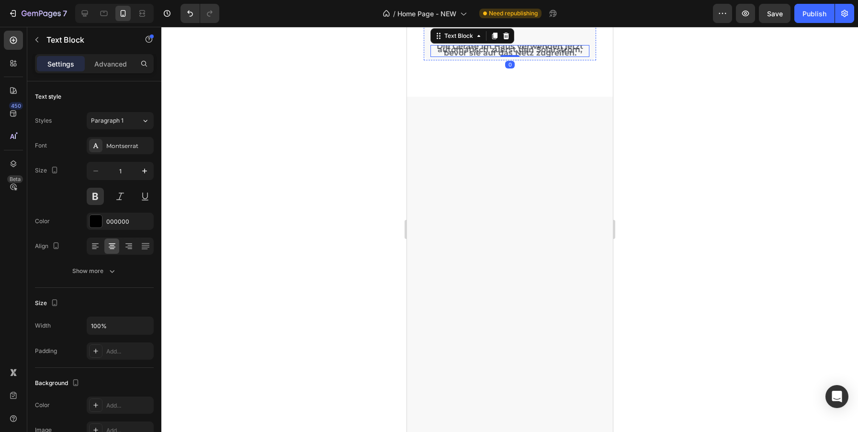
scroll to position [3305, 0]
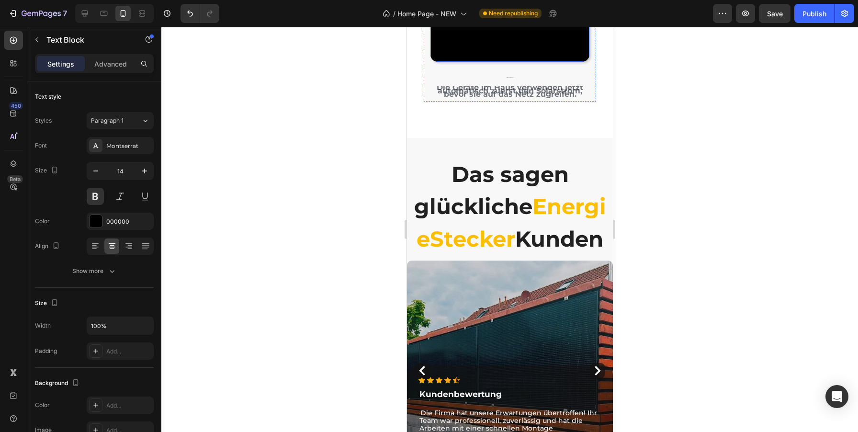
scroll to position [3535, 0]
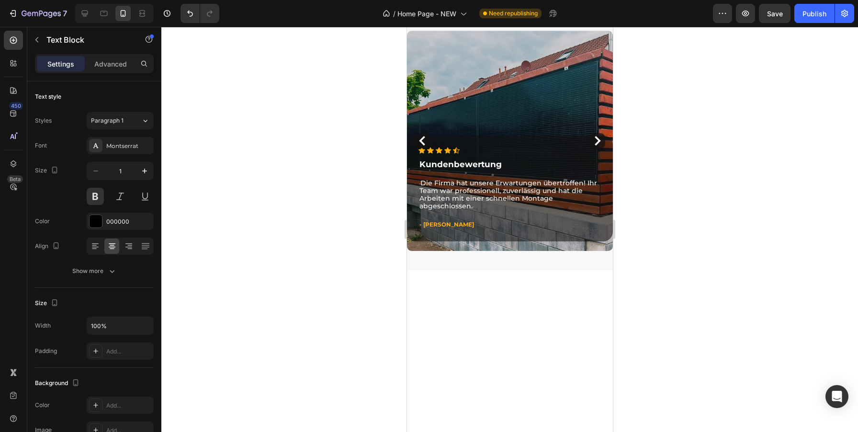
click at [124, 170] on input "1" at bounding box center [120, 170] width 32 height 17
type input "14"
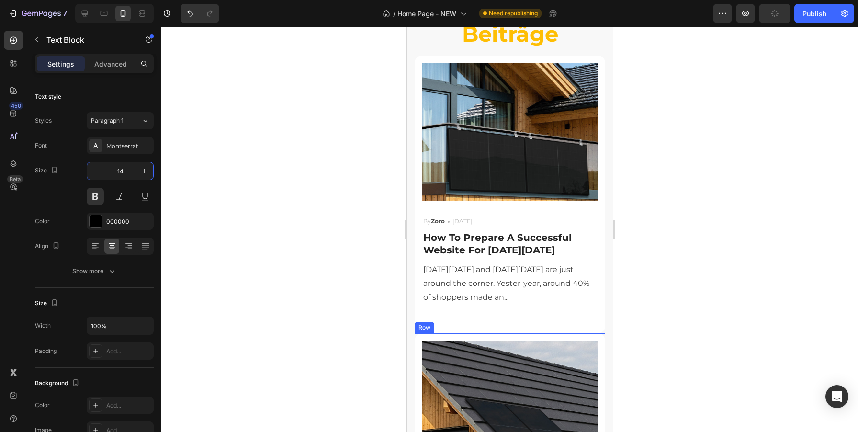
scroll to position [4446, 0]
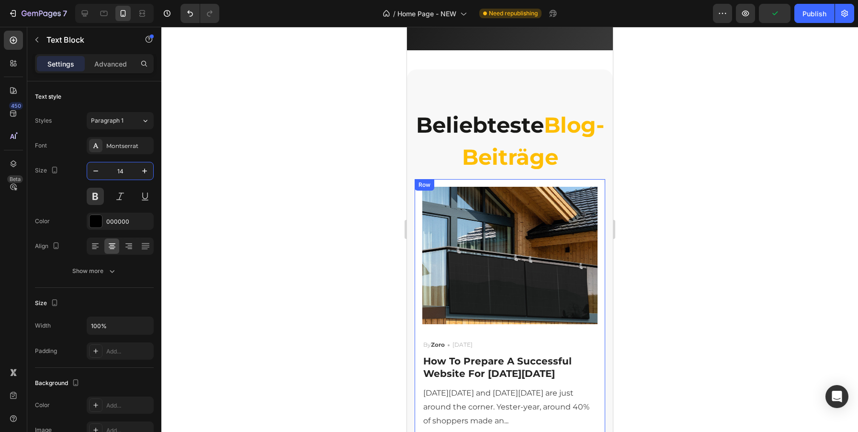
click at [601, 287] on div "Image By Zoro Text block Icon [DATE] Text block Row How To Prepare A Successful…" at bounding box center [509, 318] width 191 height 278
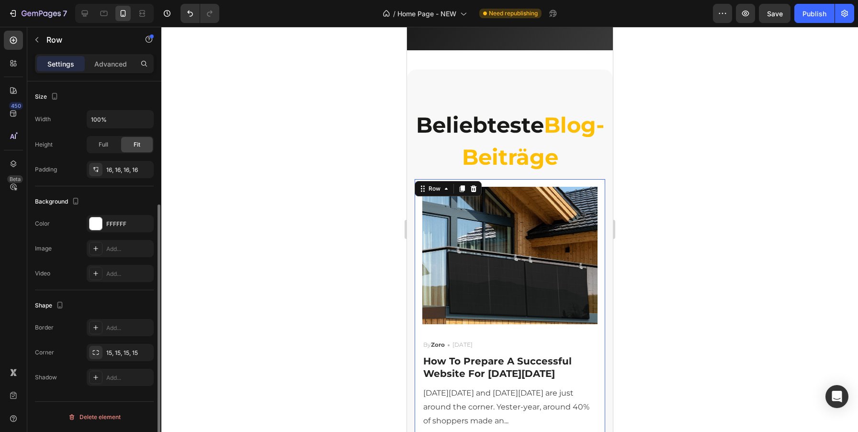
scroll to position [0, 0]
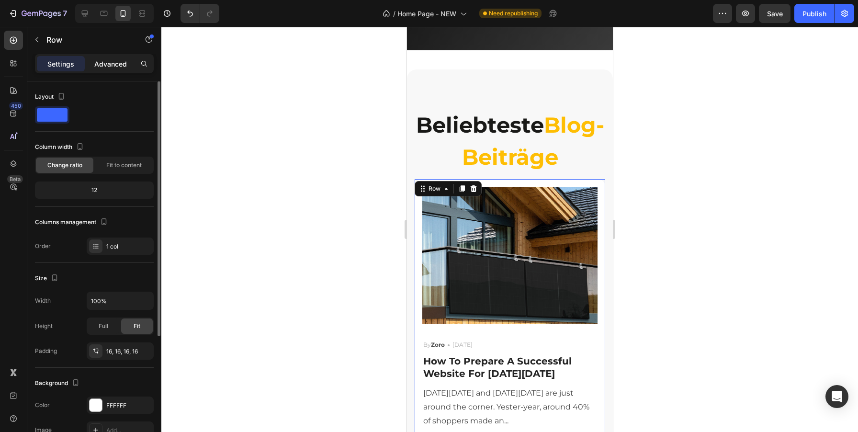
click at [114, 63] on p "Advanced" at bounding box center [110, 64] width 33 height 10
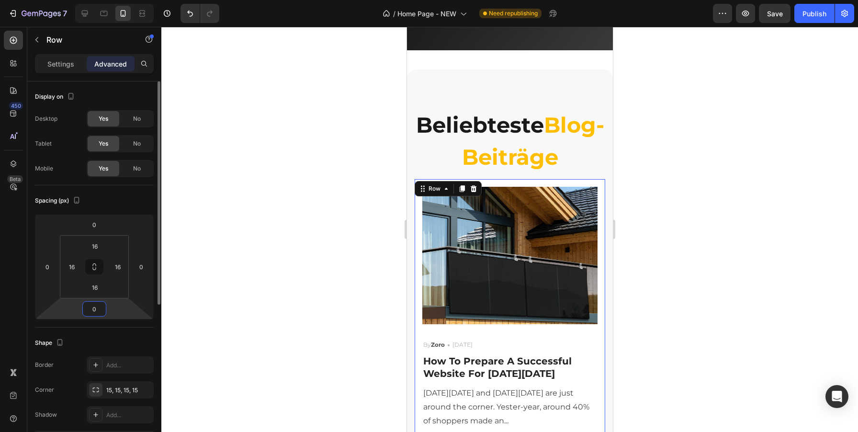
drag, startPoint x: 102, startPoint y: 307, endPoint x: 84, endPoint y: 307, distance: 17.7
click at [85, 307] on input "0" at bounding box center [94, 309] width 19 height 14
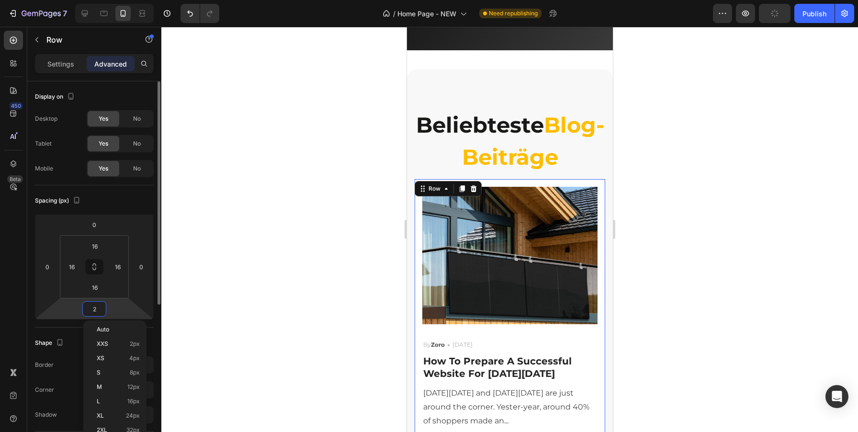
type input "20"
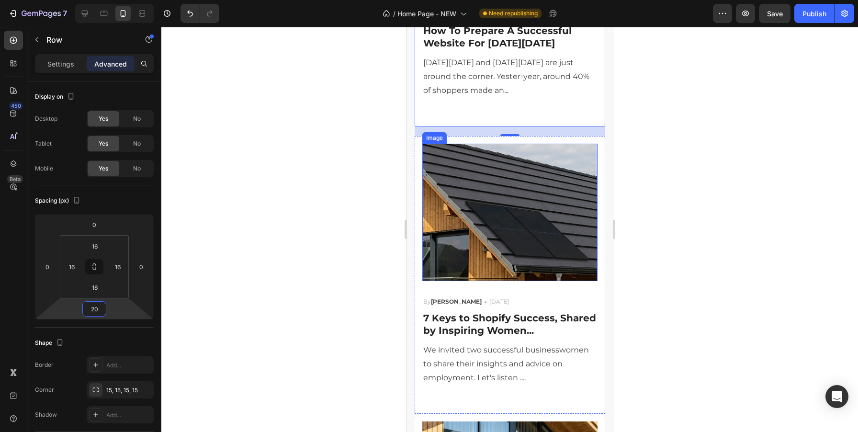
scroll to position [5012, 0]
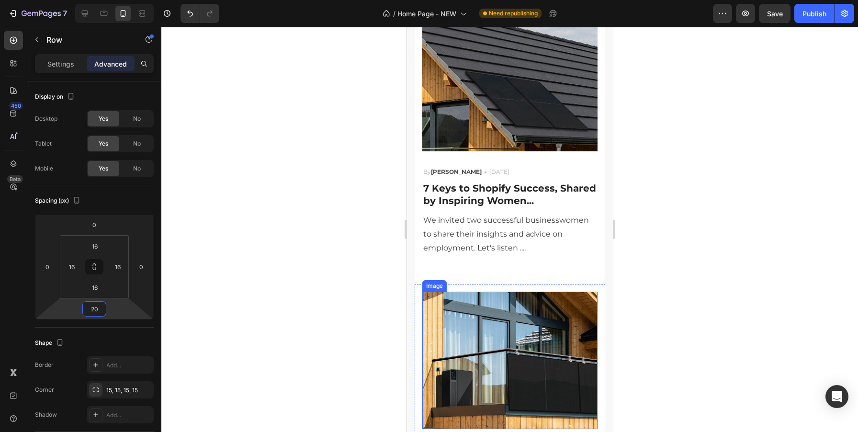
click at [523, 299] on img at bounding box center [509, 360] width 175 height 137
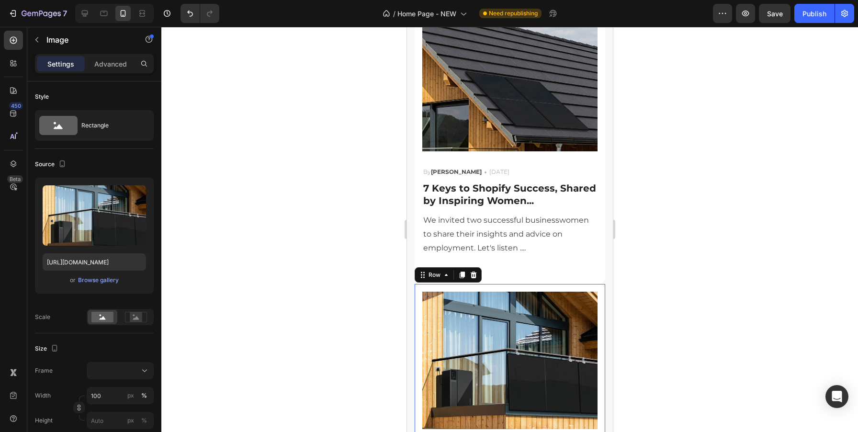
click at [601, 290] on div "Image By Luffy Text block Icon [DATE] Text block Row Optimizing Shopify Landing…" at bounding box center [509, 413] width 191 height 258
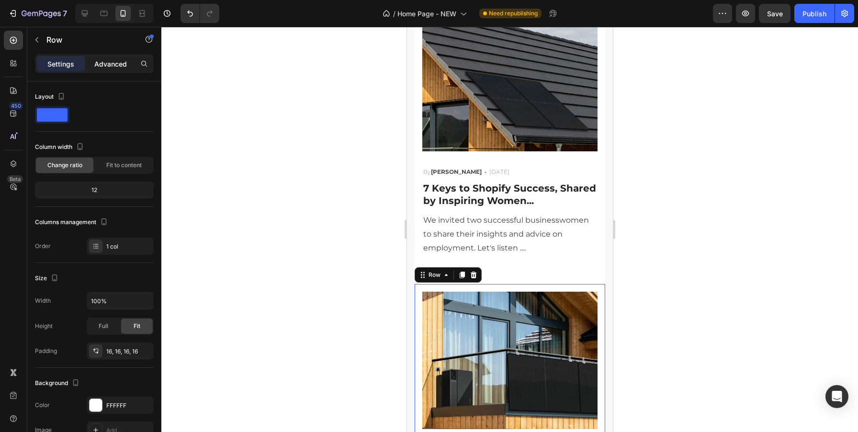
click at [125, 68] on div "Advanced" at bounding box center [111, 63] width 48 height 15
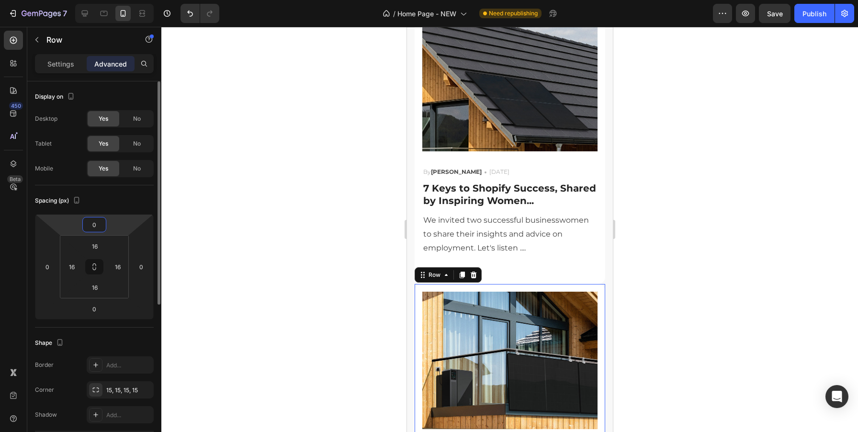
drag, startPoint x: 99, startPoint y: 223, endPoint x: 84, endPoint y: 223, distance: 14.8
click at [84, 223] on div "0" at bounding box center [94, 224] width 24 height 15
type input "20"
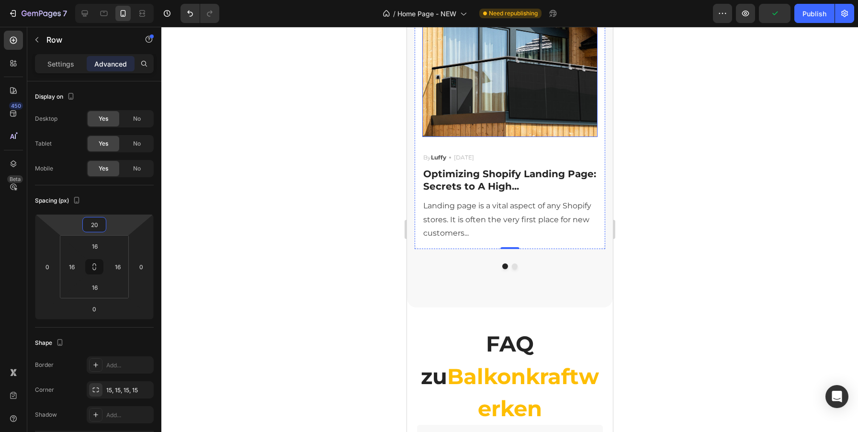
scroll to position [5316, 0]
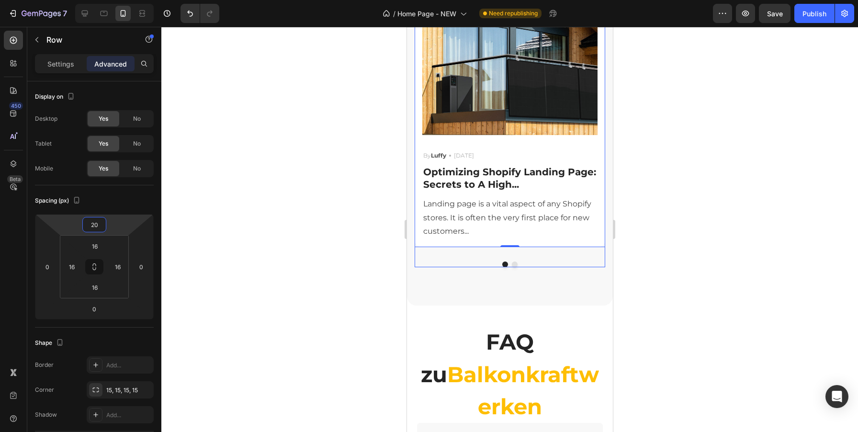
click at [513, 264] on button "Dot" at bounding box center [514, 264] width 6 height 6
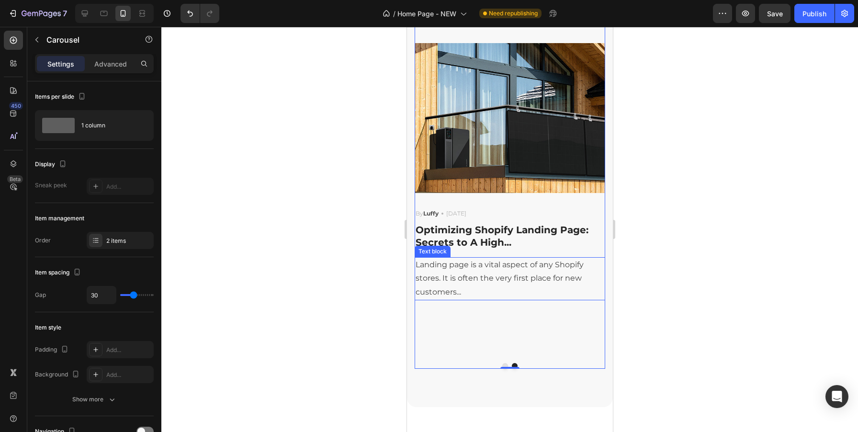
scroll to position [5232, 0]
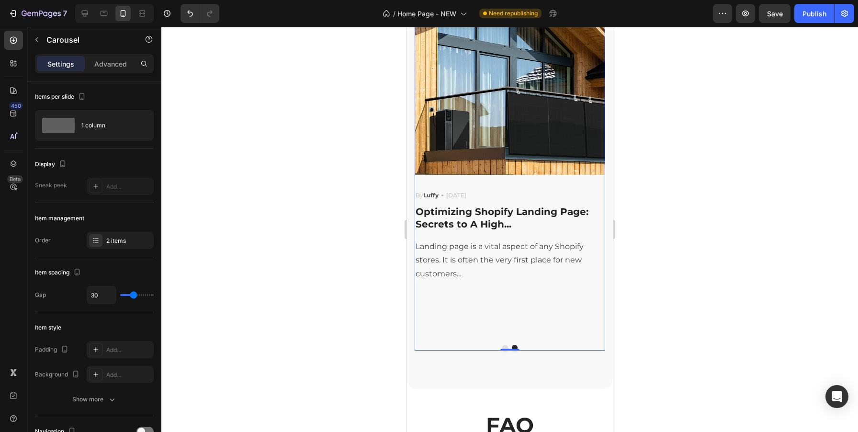
click at [504, 346] on button "Dot" at bounding box center [505, 348] width 6 height 6
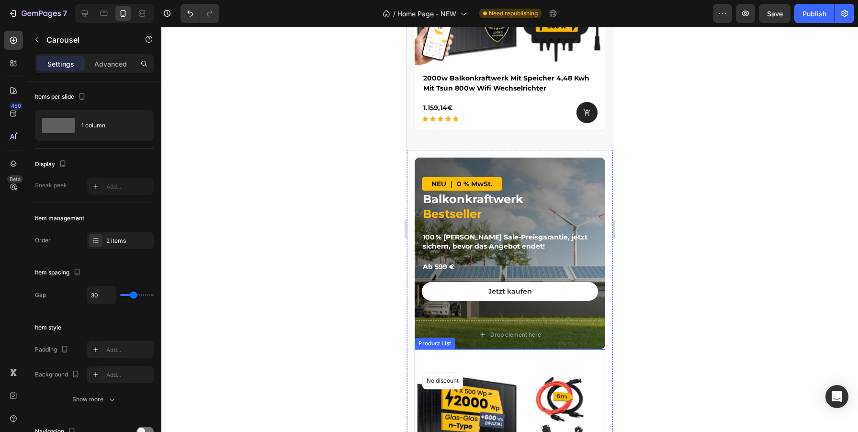
scroll to position [1572, 0]
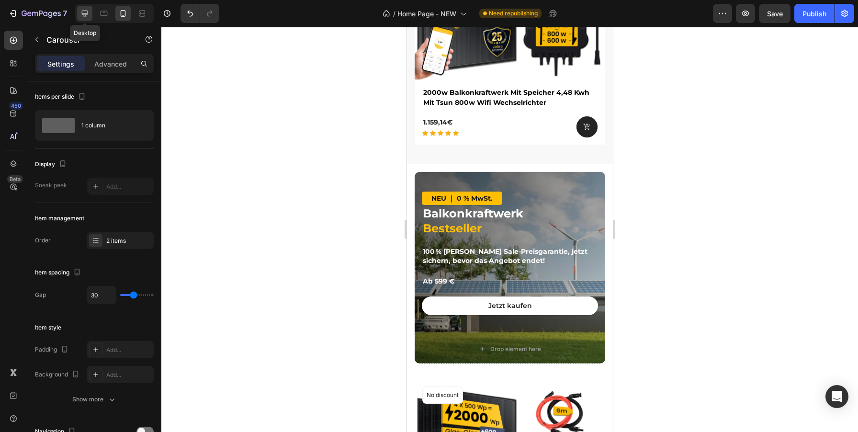
click at [88, 11] on icon at bounding box center [85, 14] width 10 height 10
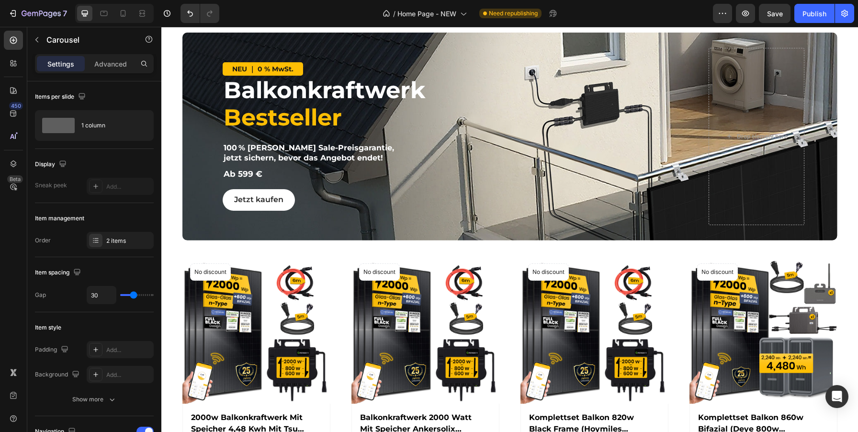
scroll to position [1718, 0]
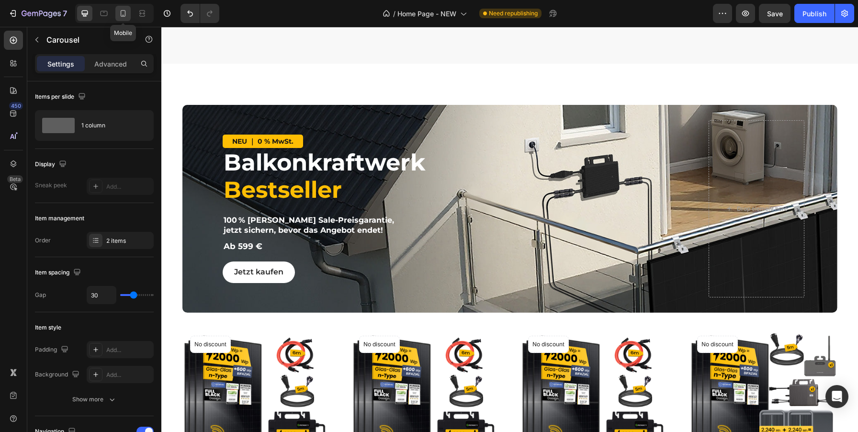
click at [124, 9] on icon at bounding box center [123, 14] width 10 height 10
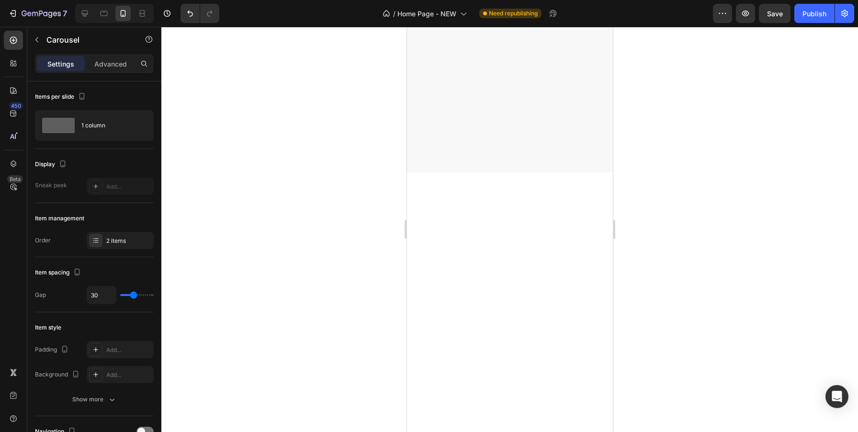
scroll to position [6433, 0]
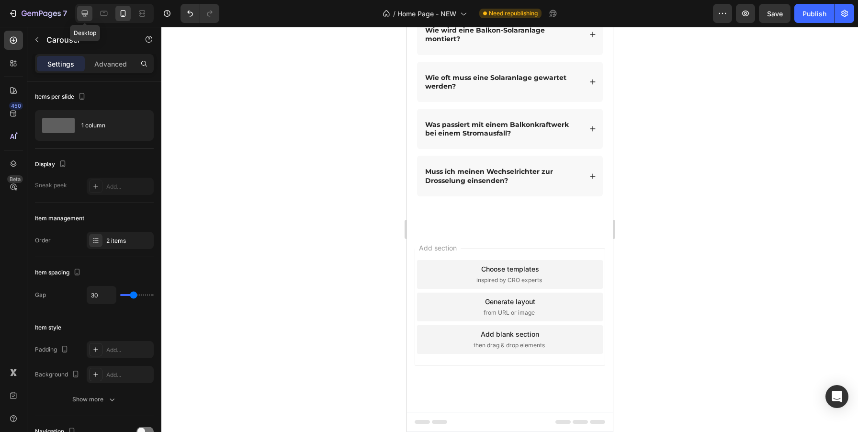
click at [83, 15] on icon at bounding box center [85, 14] width 10 height 10
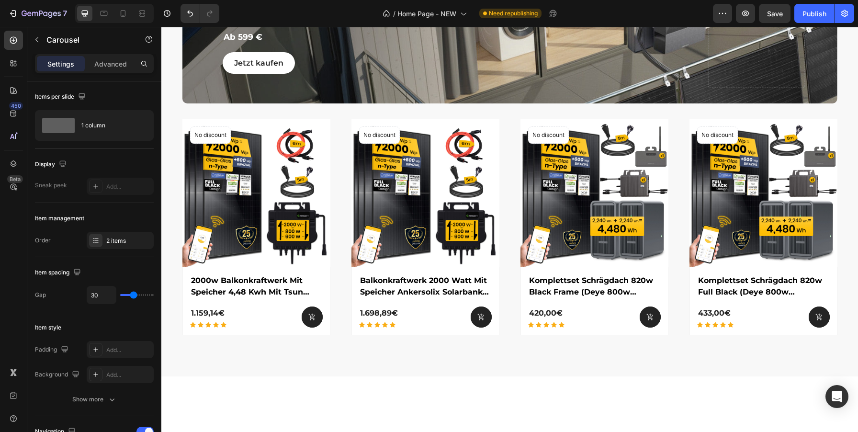
scroll to position [985, 0]
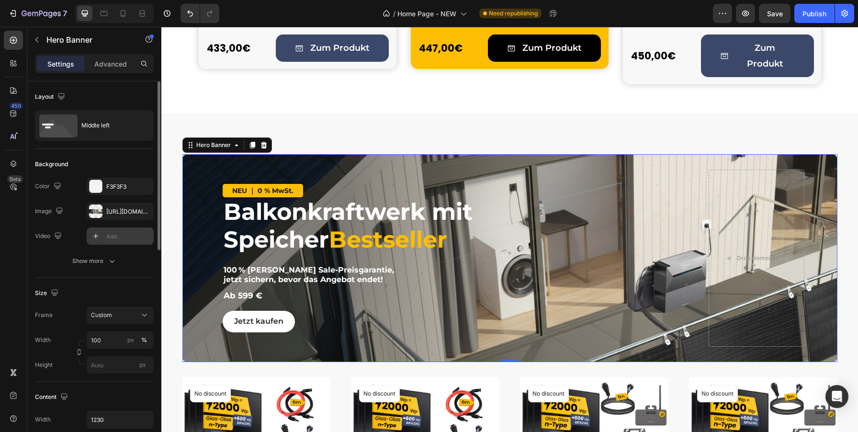
click at [106, 237] on div "Add..." at bounding box center [120, 235] width 67 height 17
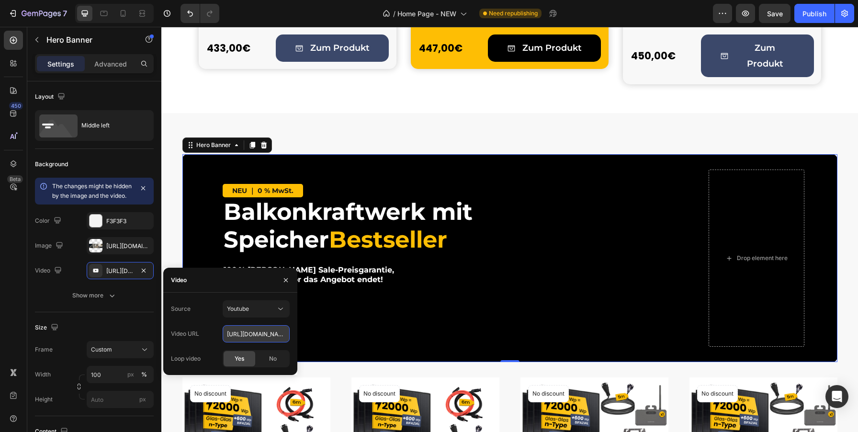
click at [255, 333] on input "[URL][DOMAIN_NAME]" at bounding box center [256, 333] width 67 height 17
click at [283, 309] on icon at bounding box center [281, 309] width 10 height 10
click at [255, 331] on span "Video hosting" at bounding box center [245, 332] width 36 height 9
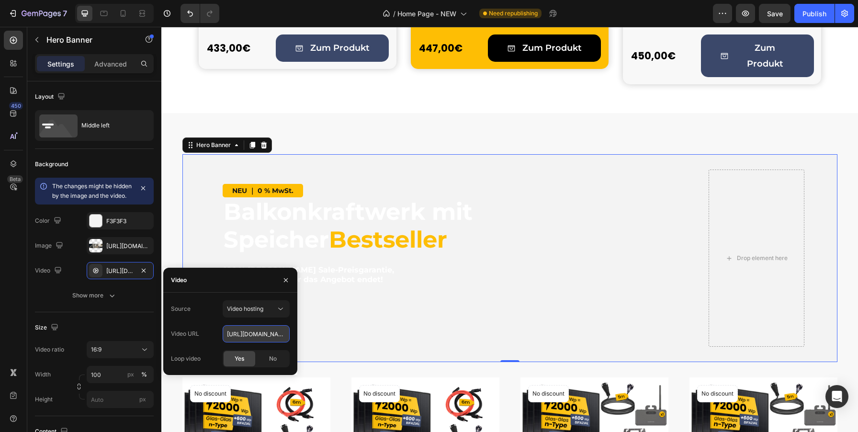
click at [268, 335] on input "[URL][DOMAIN_NAME]" at bounding box center [256, 333] width 67 height 17
click at [117, 275] on div "[URL][DOMAIN_NAME]" at bounding box center [120, 271] width 28 height 9
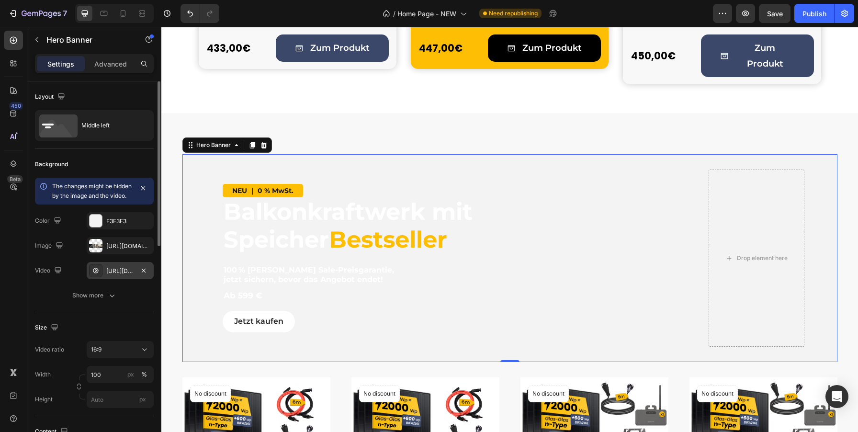
click at [117, 275] on div "[URL][DOMAIN_NAME]" at bounding box center [120, 271] width 28 height 9
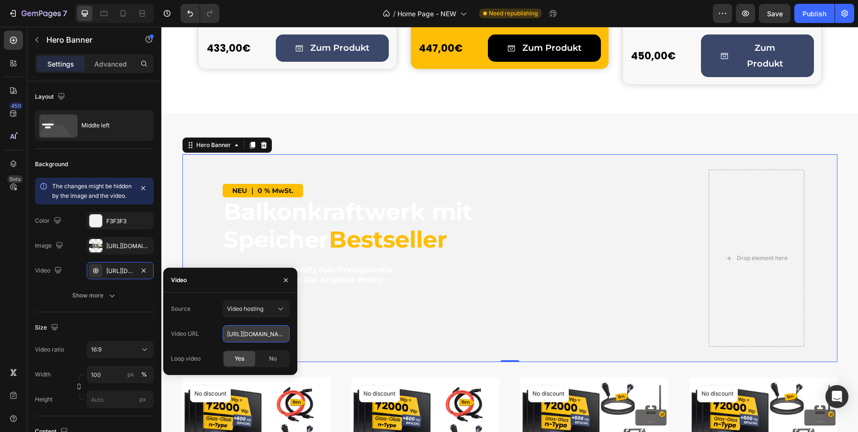
click at [237, 334] on input "[URL][DOMAIN_NAME]" at bounding box center [256, 333] width 67 height 17
paste input "7fb55c14d2fc4d72818486235dc9a8af"
type input "[URL][DOMAIN_NAME]"
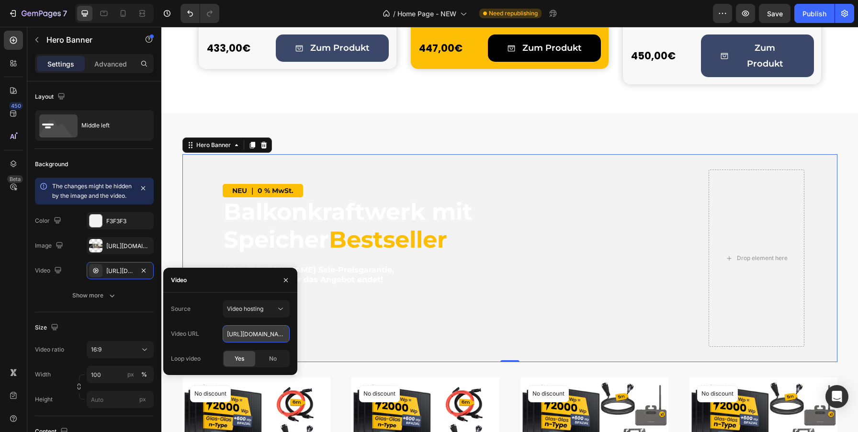
scroll to position [0, 162]
click at [53, 294] on div "The changes might be hidden by the image and the video. Color F3F3F3 Image [URL…" at bounding box center [94, 241] width 119 height 126
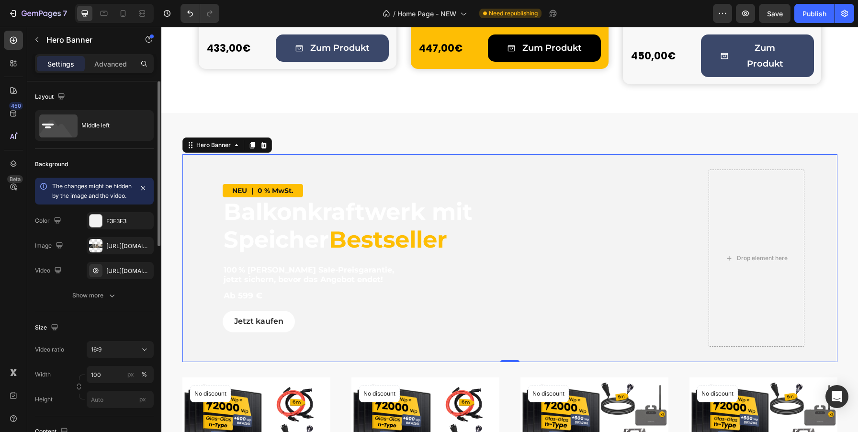
scroll to position [0, 0]
click at [816, 10] on div "Publish" at bounding box center [815, 14] width 24 height 10
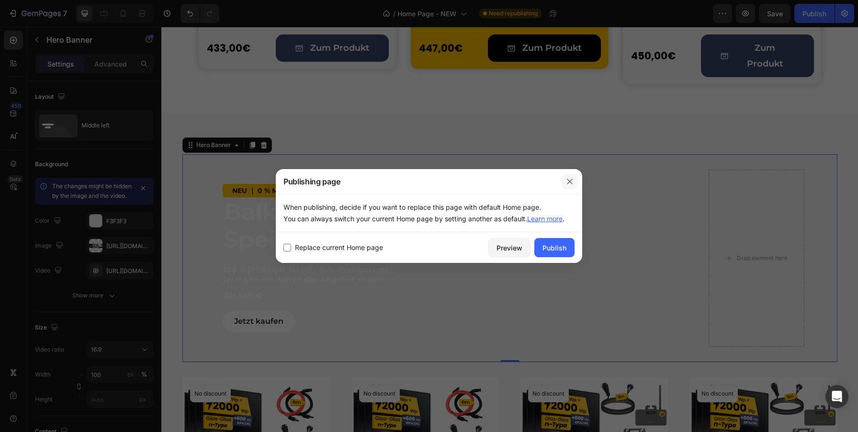
click at [570, 183] on icon "button" at bounding box center [570, 182] width 8 height 8
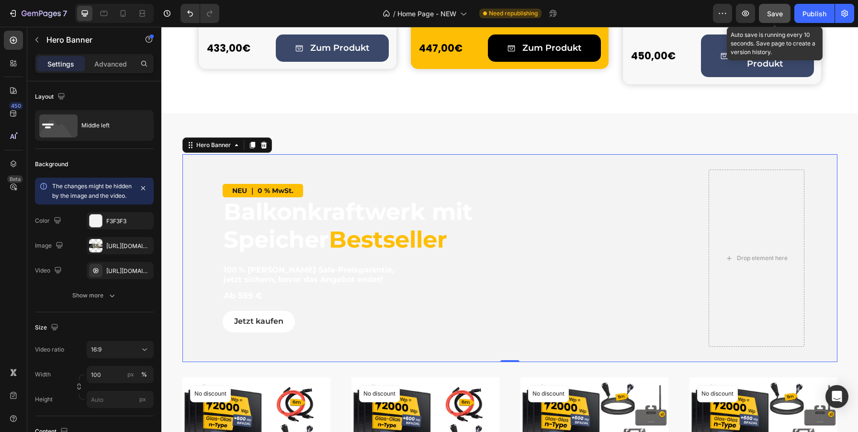
click at [781, 12] on span "Save" at bounding box center [775, 14] width 16 height 8
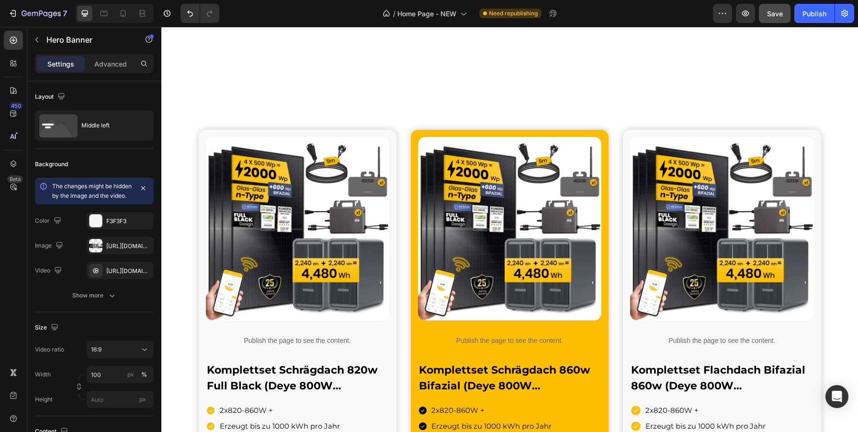
scroll to position [784, 0]
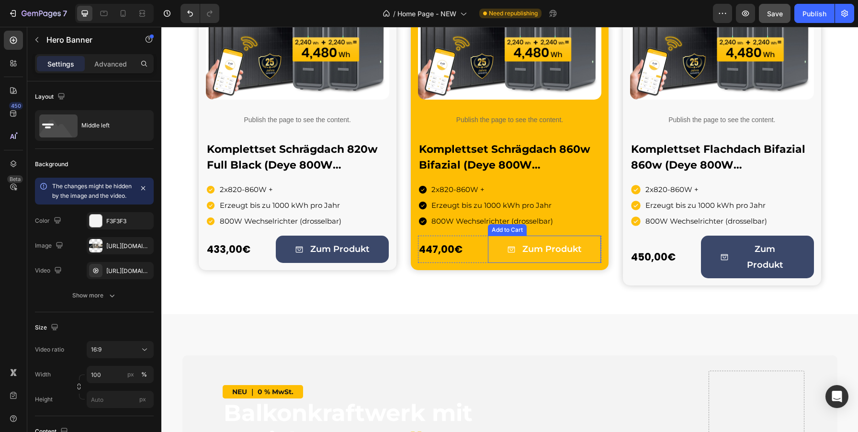
click at [596, 252] on button "Zum Produkt" at bounding box center [544, 249] width 113 height 27
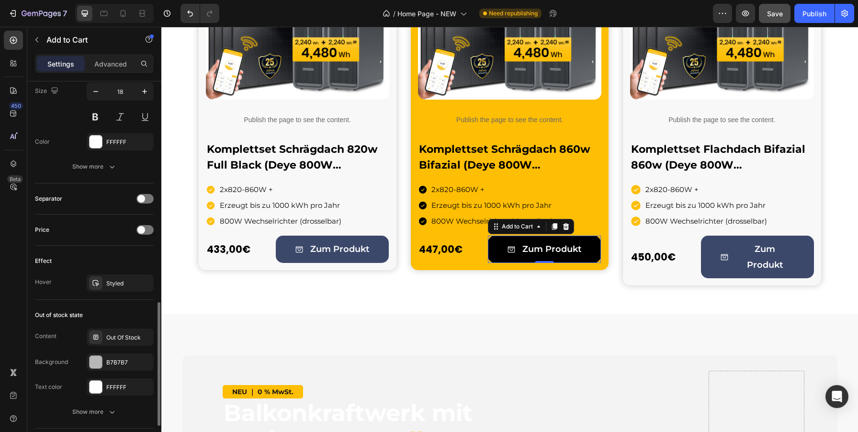
scroll to position [666, 0]
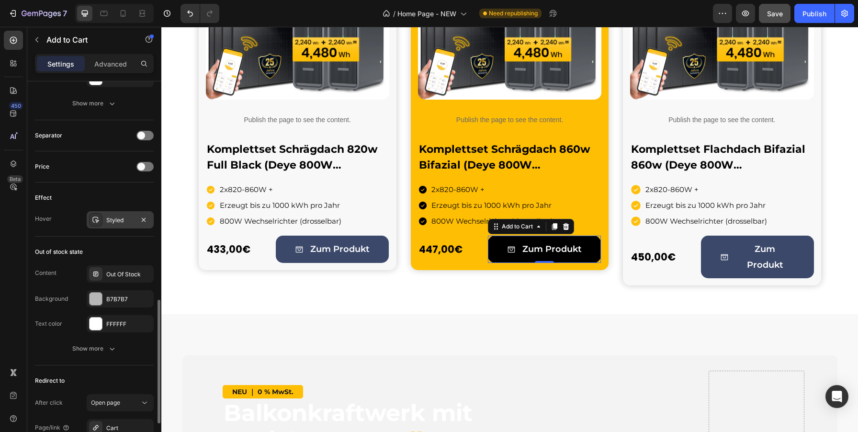
click at [107, 215] on div "Styled" at bounding box center [120, 219] width 67 height 17
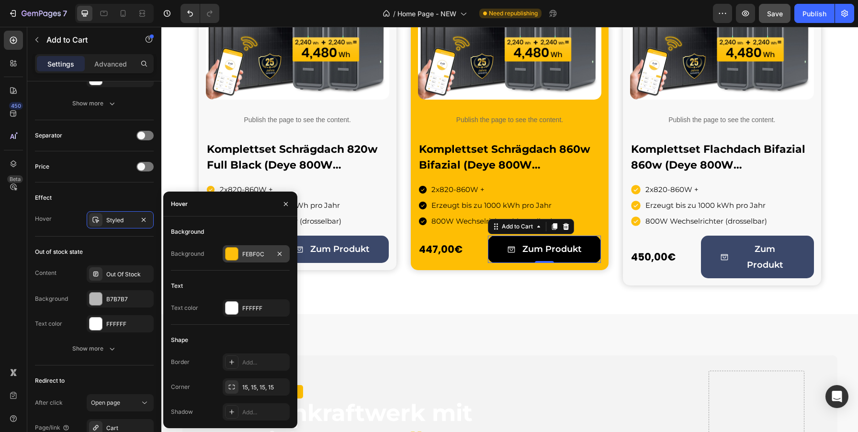
click at [255, 250] on div "FEBF0C" at bounding box center [256, 254] width 28 height 9
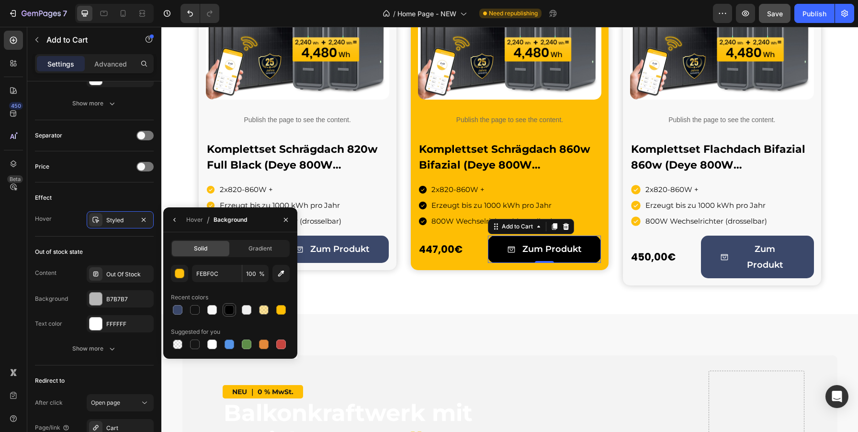
click at [226, 310] on div at bounding box center [230, 310] width 10 height 10
type input "000000"
click at [286, 223] on icon "button" at bounding box center [286, 220] width 8 height 8
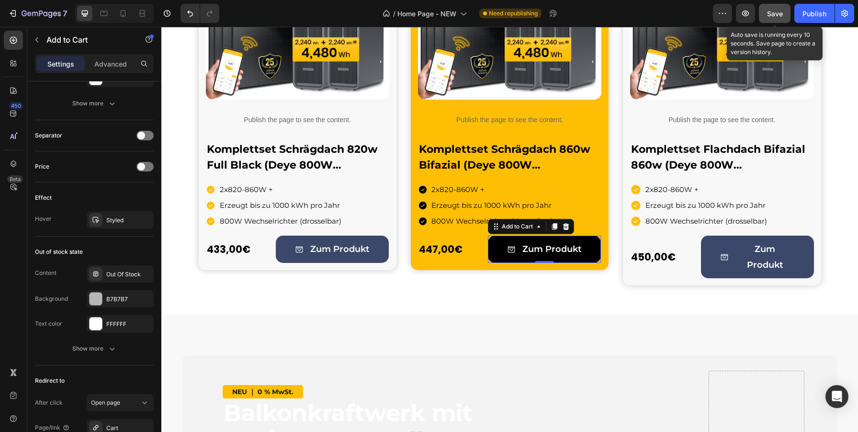
click at [770, 12] on span "Save" at bounding box center [775, 14] width 16 height 8
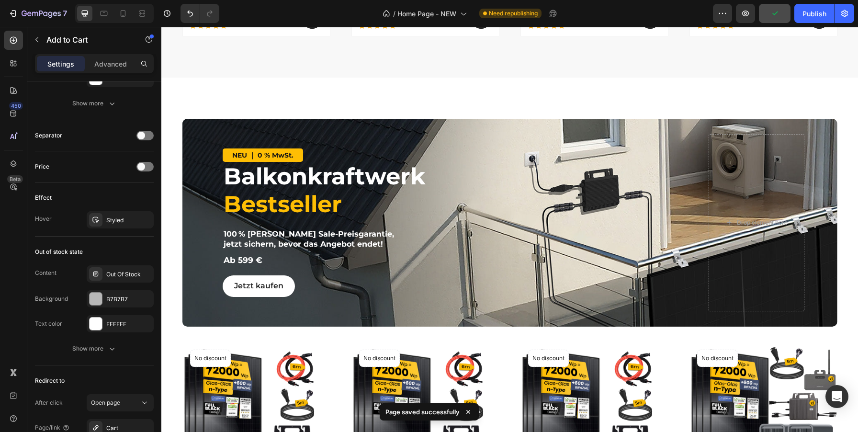
scroll to position [1576, 0]
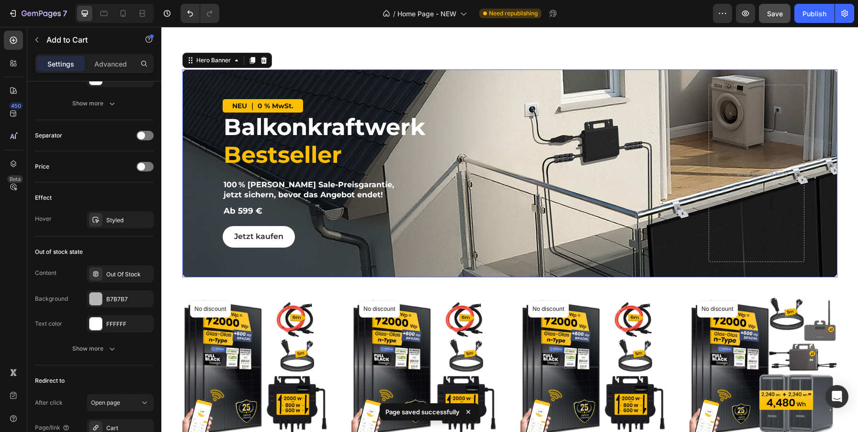
click at [195, 80] on div "Overlay" at bounding box center [509, 173] width 655 height 208
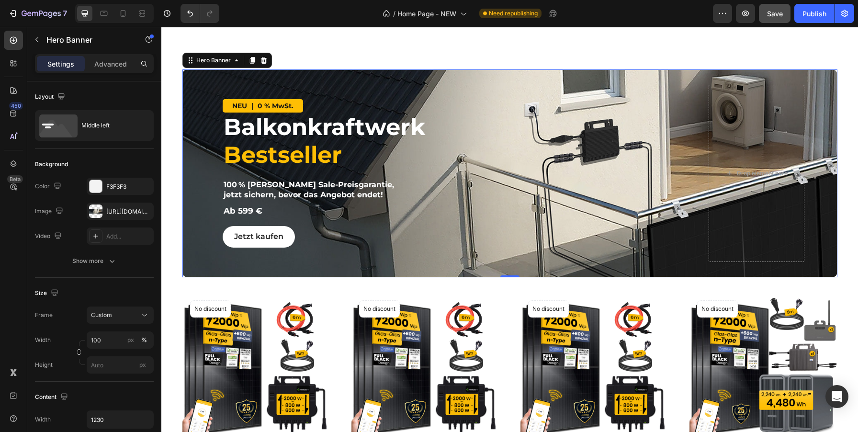
click at [195, 79] on div "Overlay" at bounding box center [509, 173] width 655 height 208
click at [114, 243] on div "Add..." at bounding box center [120, 235] width 67 height 17
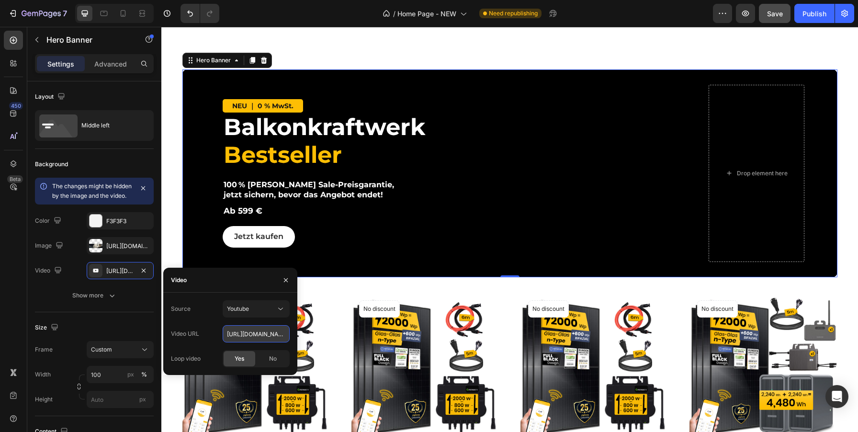
click at [232, 332] on input "[URL][DOMAIN_NAME]" at bounding box center [256, 333] width 67 height 17
paste input "[DOMAIN_NAME][URL]"
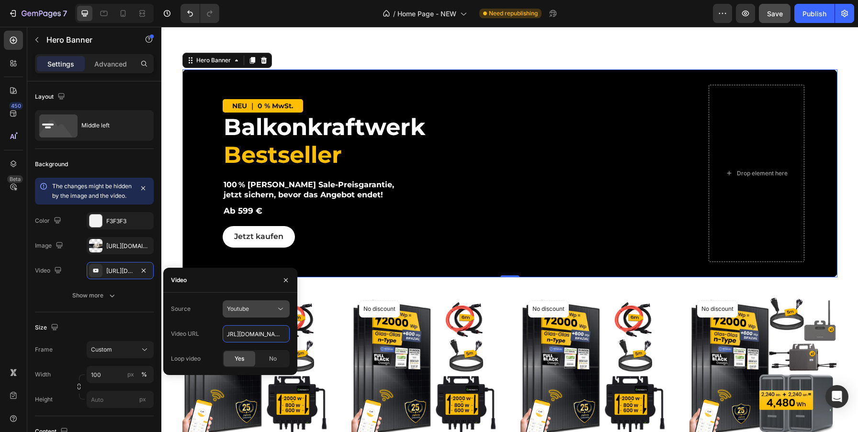
type input "[URL][DOMAIN_NAME]"
click at [280, 310] on icon at bounding box center [281, 309] width 10 height 10
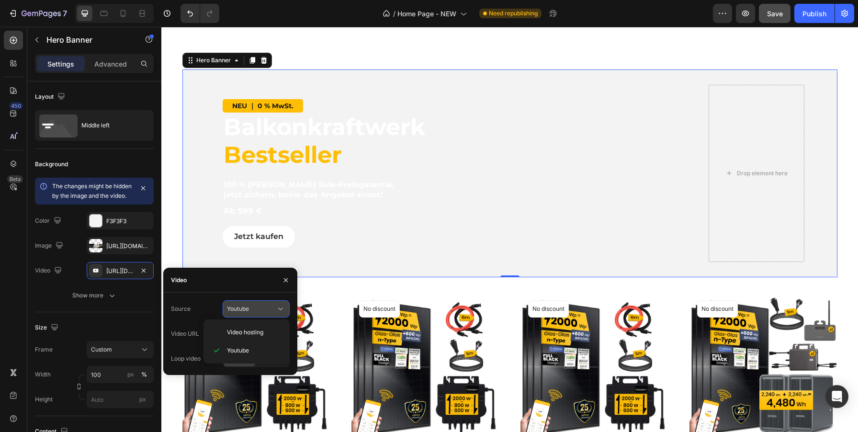
scroll to position [0, 0]
click at [253, 331] on span "Video hosting" at bounding box center [245, 332] width 36 height 9
click at [256, 339] on input "[URL][DOMAIN_NAME]" at bounding box center [256, 333] width 67 height 17
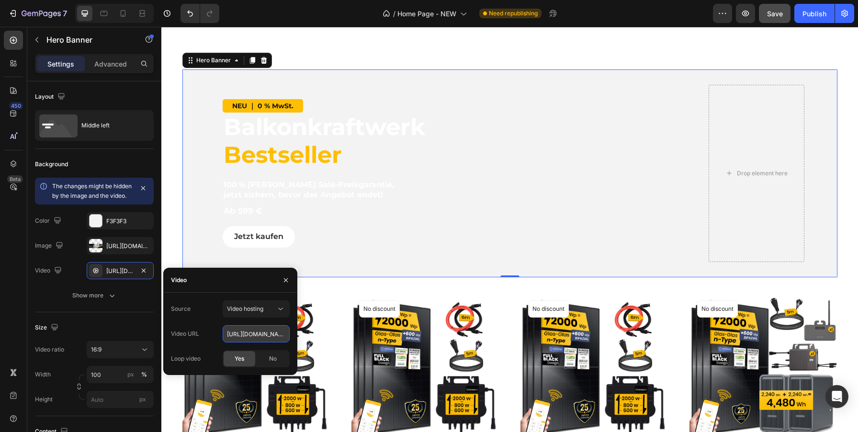
click at [256, 339] on input "[URL][DOMAIN_NAME]" at bounding box center [256, 333] width 67 height 17
paste input "55af6231ade74839b643179ed4ef473d"
type input "[URL][DOMAIN_NAME]"
click at [210, 321] on div "Source Video hosting Video URL [URL][DOMAIN_NAME] Loop video Yes No" at bounding box center [230, 333] width 119 height 67
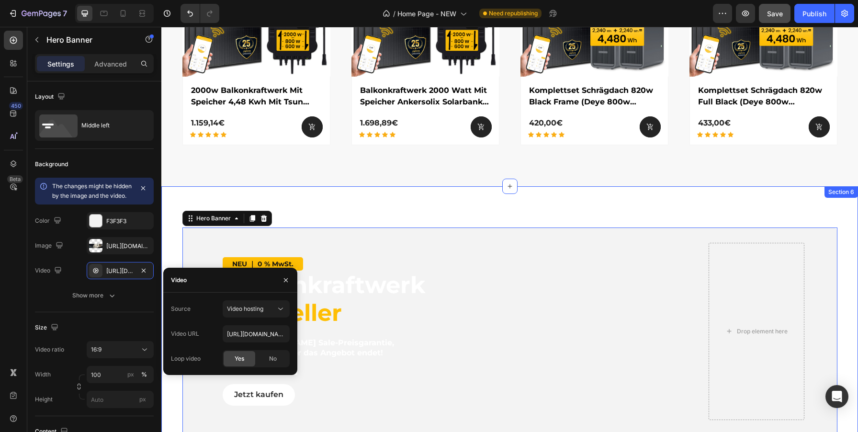
scroll to position [1394, 0]
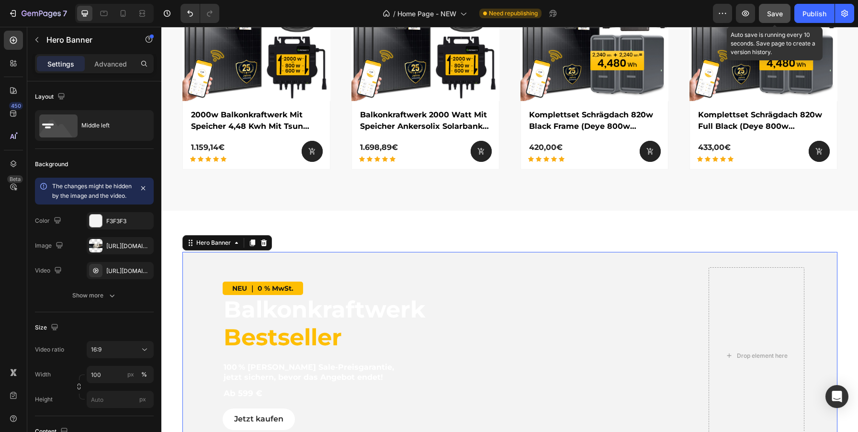
click at [773, 17] on span "Save" at bounding box center [775, 14] width 16 height 8
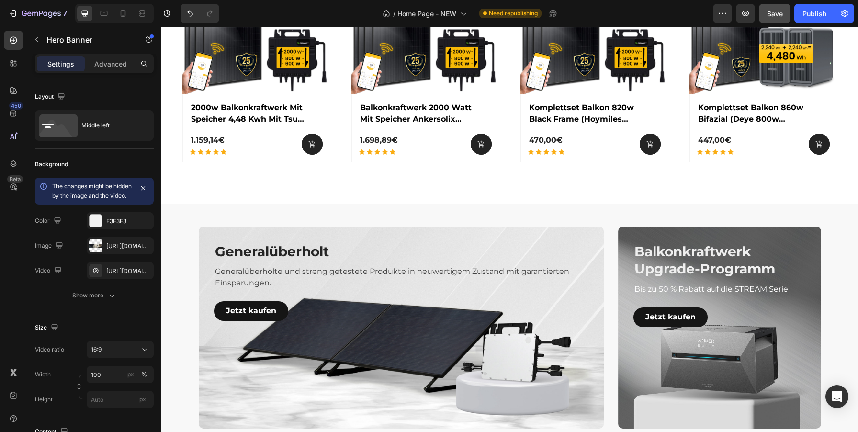
scroll to position [1649, 0]
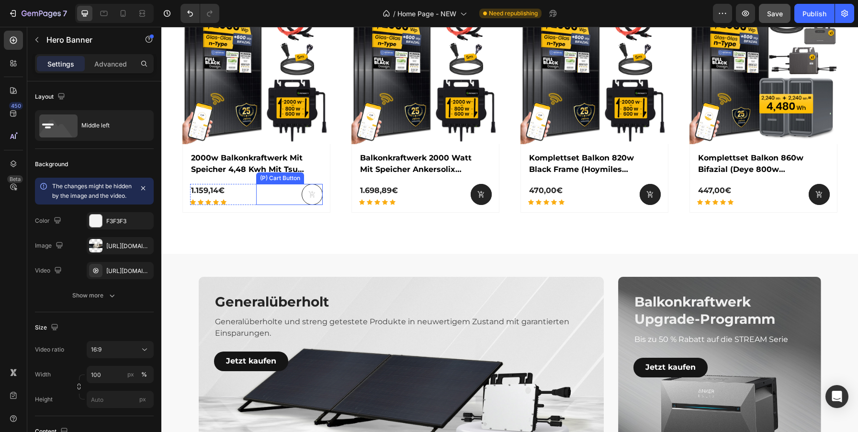
click at [314, 194] on icon at bounding box center [312, 195] width 8 height 8
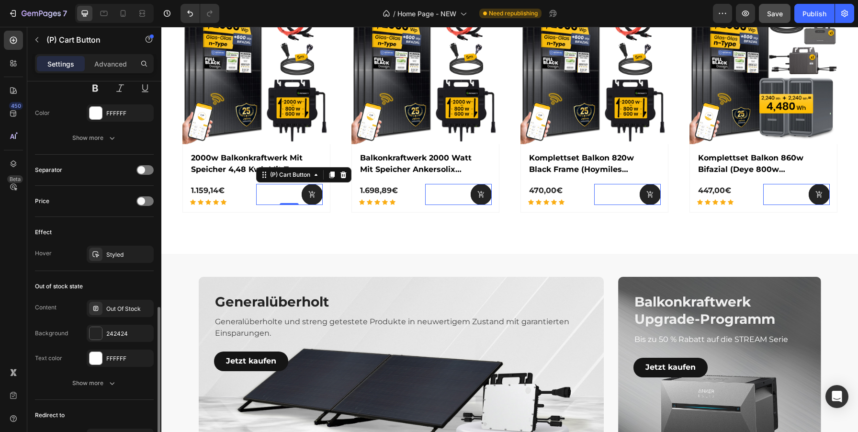
scroll to position [641, 0]
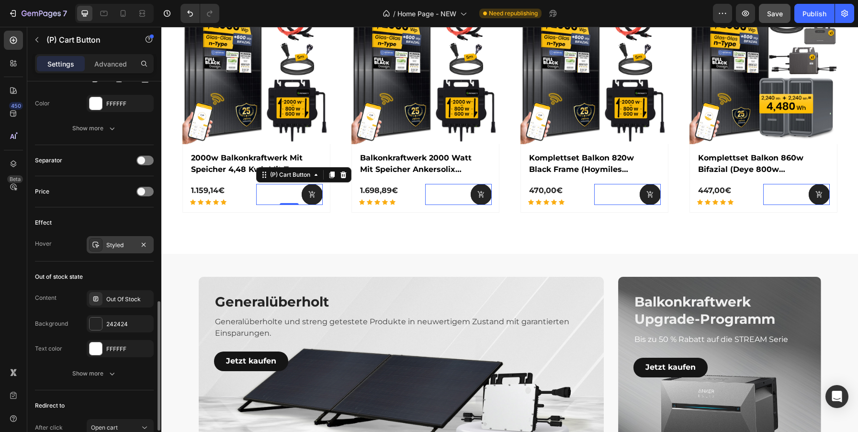
click at [117, 250] on div "Styled" at bounding box center [120, 244] width 67 height 17
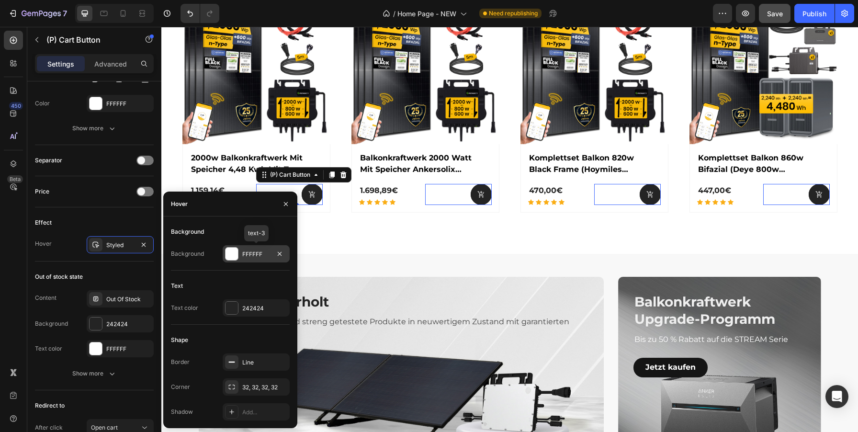
click at [231, 254] on div at bounding box center [232, 254] width 12 height 12
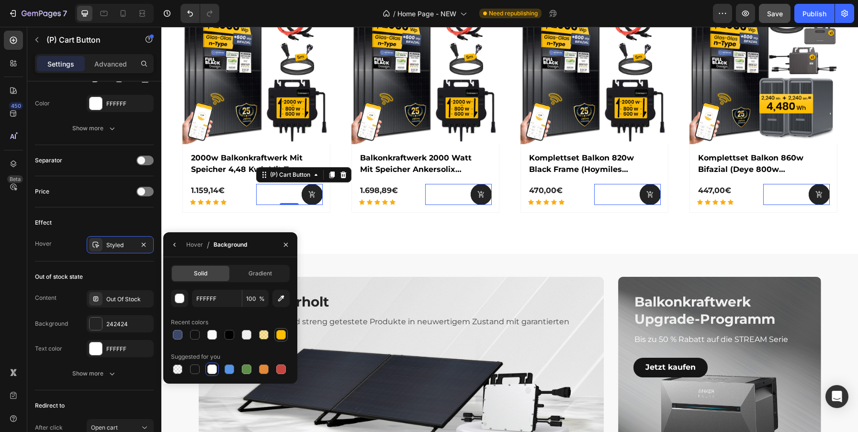
click at [285, 334] on div at bounding box center [281, 335] width 10 height 10
type input "FEBE04"
click at [172, 244] on icon "button" at bounding box center [175, 245] width 8 height 8
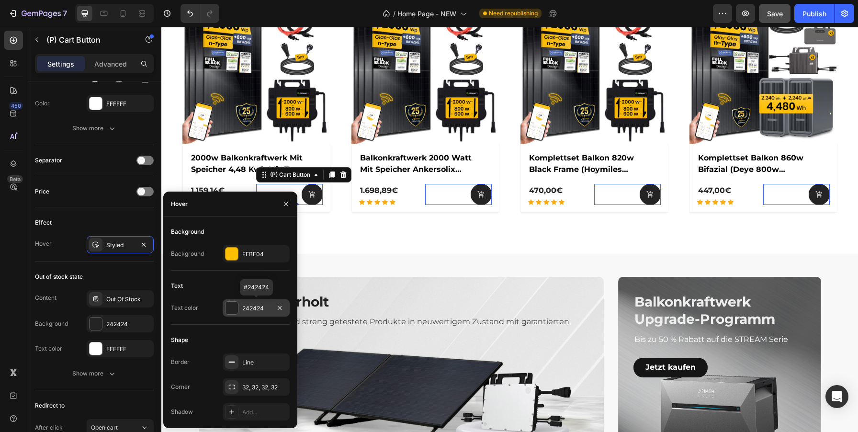
click at [237, 309] on div at bounding box center [232, 308] width 12 height 12
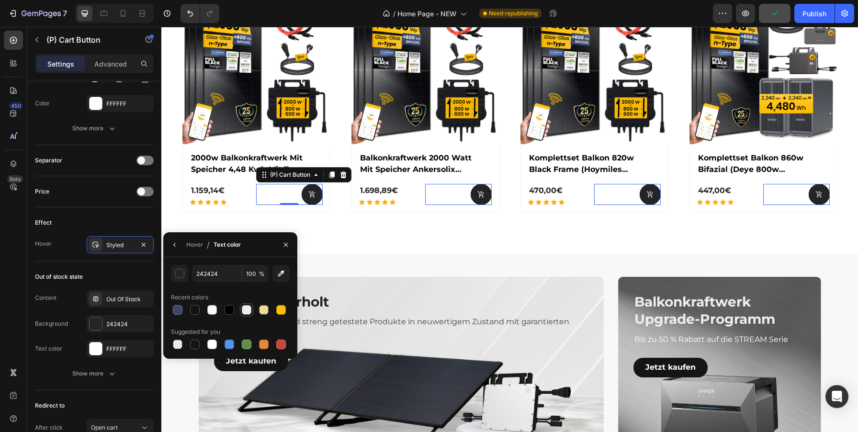
click at [250, 310] on div at bounding box center [247, 310] width 10 height 10
click at [212, 315] on div at bounding box center [211, 309] width 11 height 11
click at [215, 349] on div at bounding box center [212, 344] width 10 height 10
type input "FFFFFF"
click at [172, 241] on icon "button" at bounding box center [175, 245] width 8 height 8
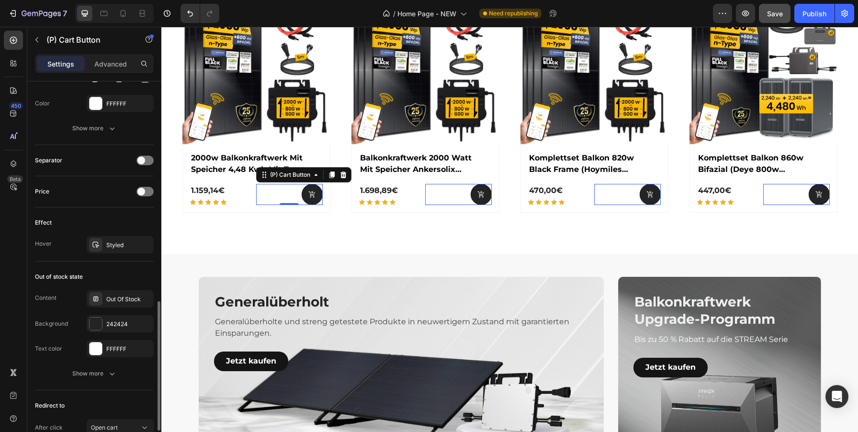
click at [55, 251] on div "Hover Styled" at bounding box center [94, 244] width 119 height 17
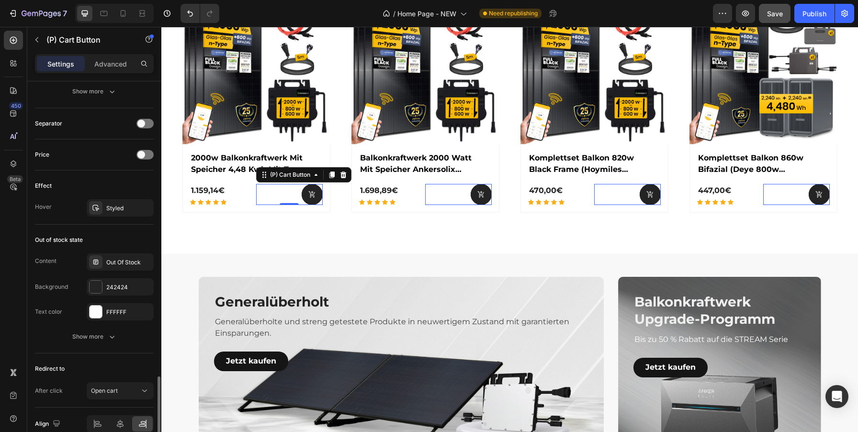
scroll to position [724, 0]
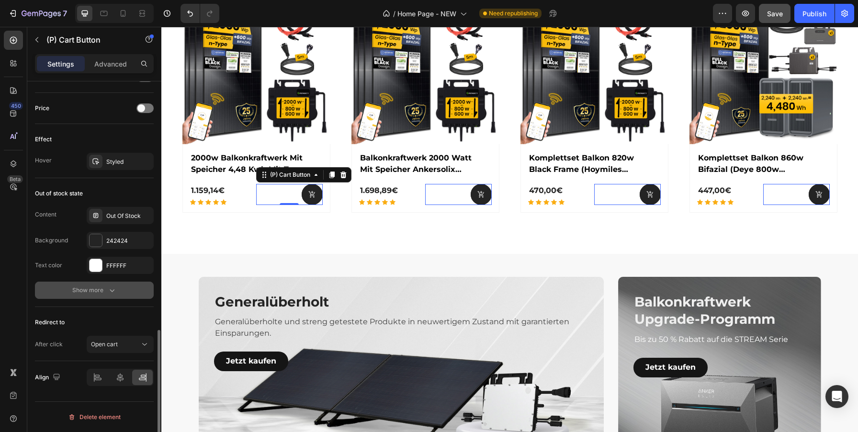
click at [111, 290] on icon "button" at bounding box center [112, 290] width 10 height 10
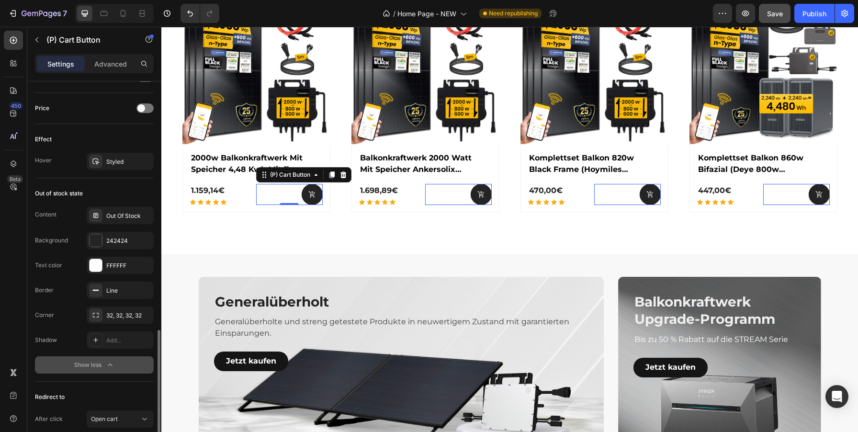
scroll to position [799, 0]
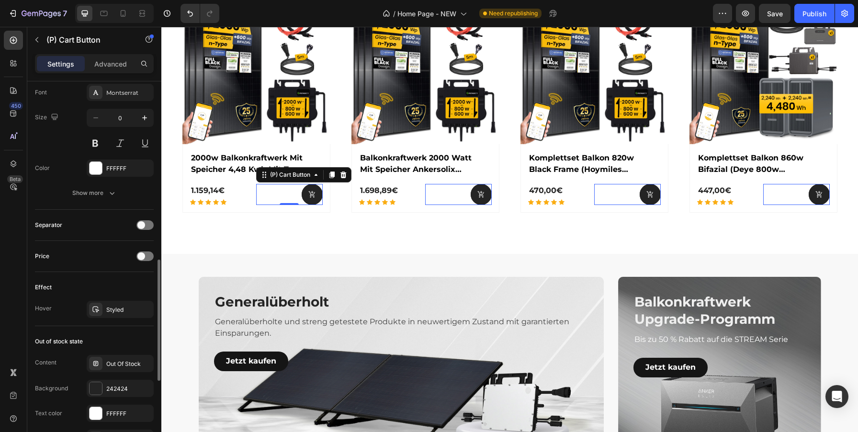
scroll to position [577, 0]
click at [113, 307] on div "Styled" at bounding box center [120, 308] width 28 height 9
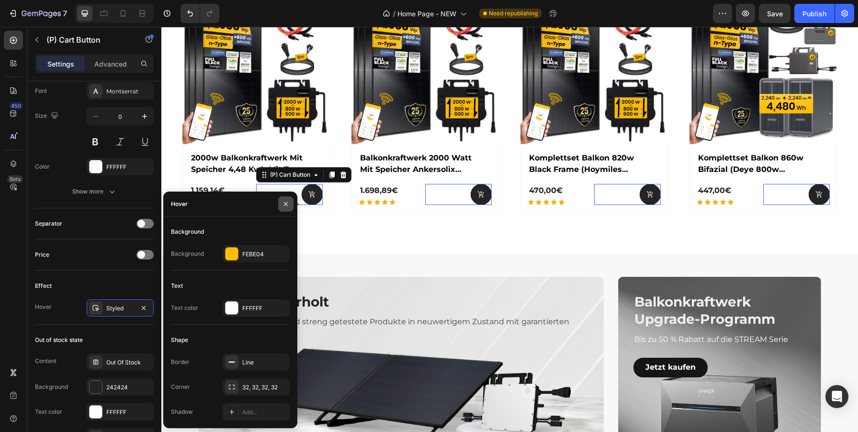
click at [284, 206] on icon "button" at bounding box center [286, 204] width 8 height 8
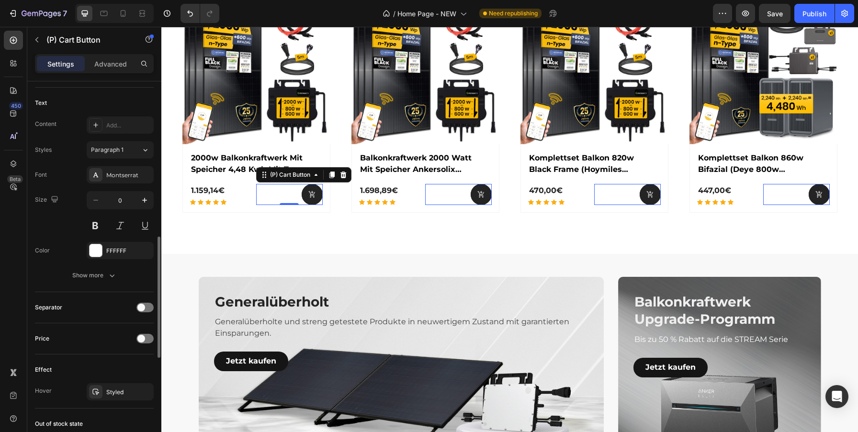
scroll to position [491, 0]
click at [117, 273] on button "Show more" at bounding box center [94, 277] width 119 height 17
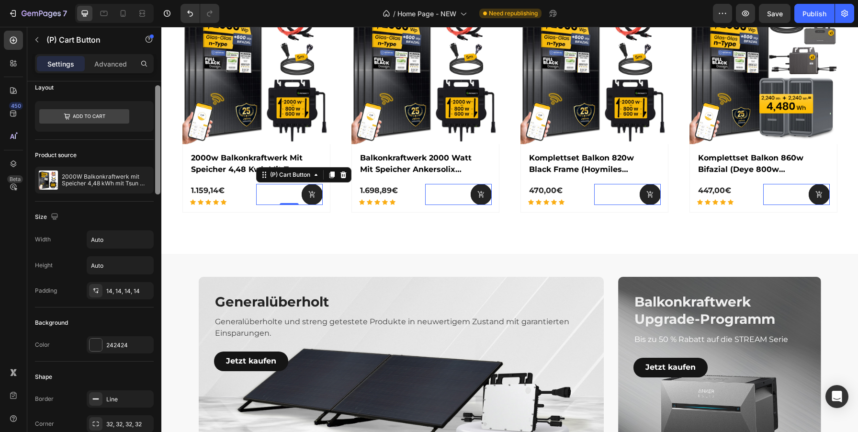
scroll to position [6, 0]
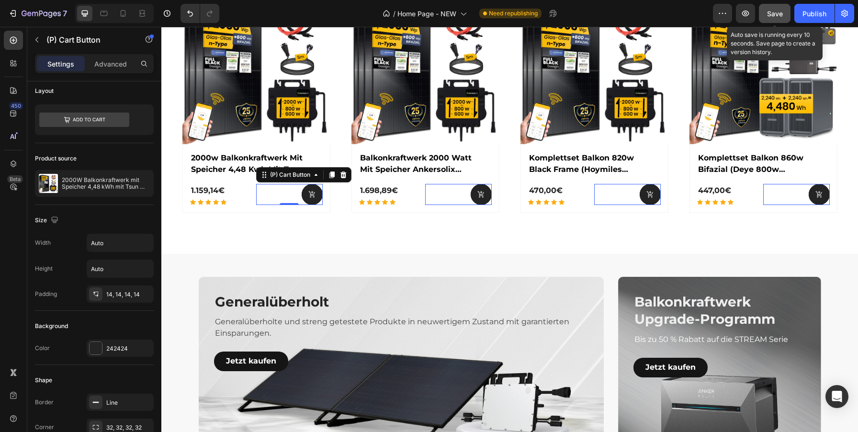
click at [775, 13] on span "Save" at bounding box center [775, 14] width 16 height 8
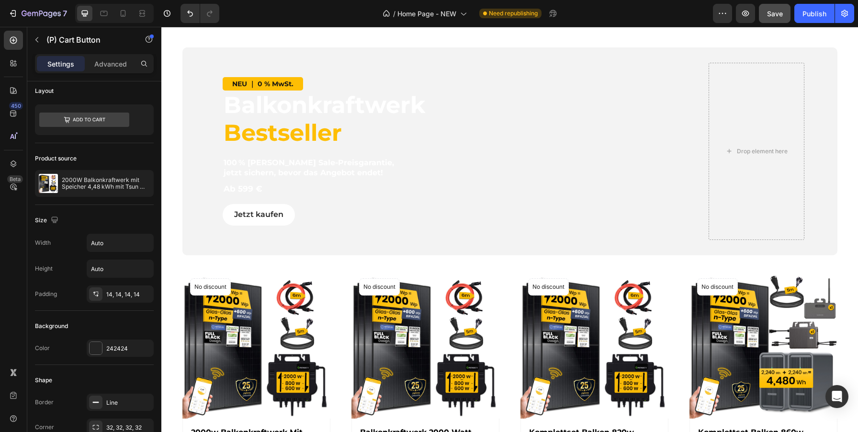
scroll to position [1497, 0]
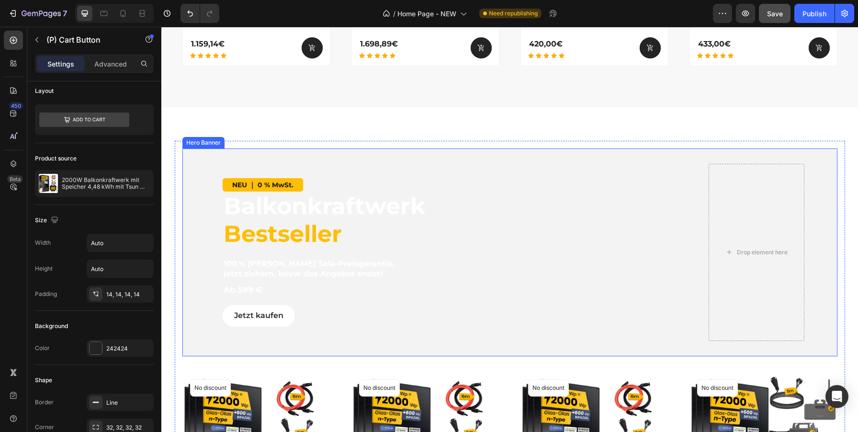
click at [834, 348] on div "Overlay" at bounding box center [509, 252] width 655 height 208
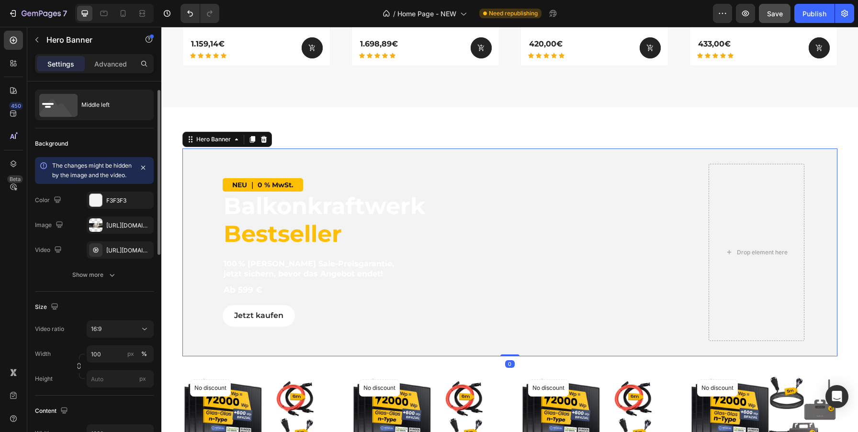
scroll to position [21, 0]
click at [115, 279] on icon "button" at bounding box center [112, 275] width 10 height 10
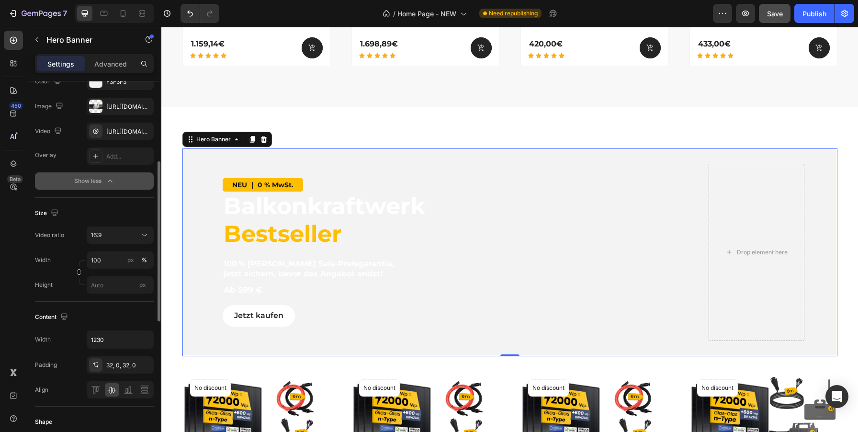
scroll to position [167, 0]
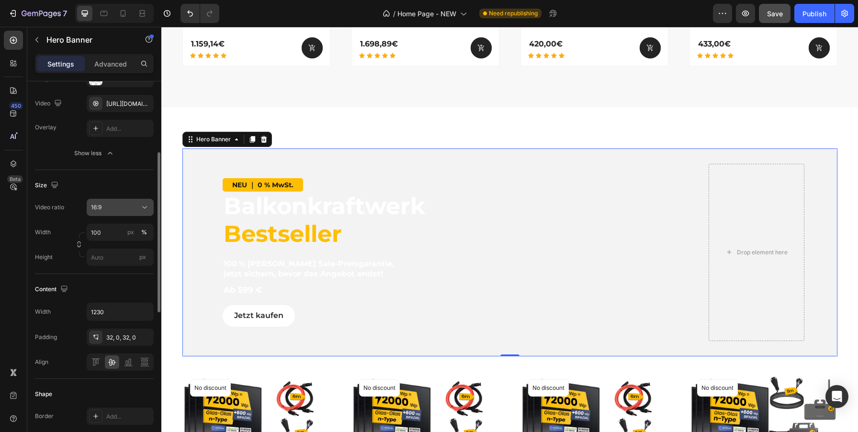
click at [147, 212] on icon at bounding box center [145, 208] width 10 height 10
click at [48, 262] on div "Height" at bounding box center [44, 257] width 18 height 17
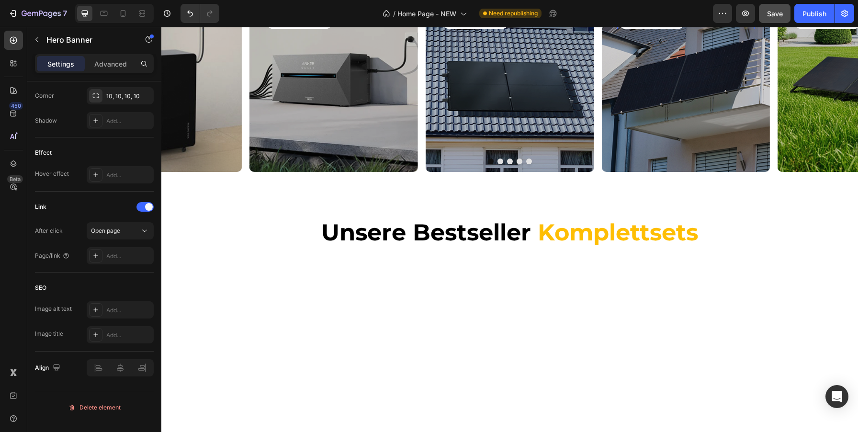
scroll to position [232, 0]
